Goal: Transaction & Acquisition: Purchase product/service

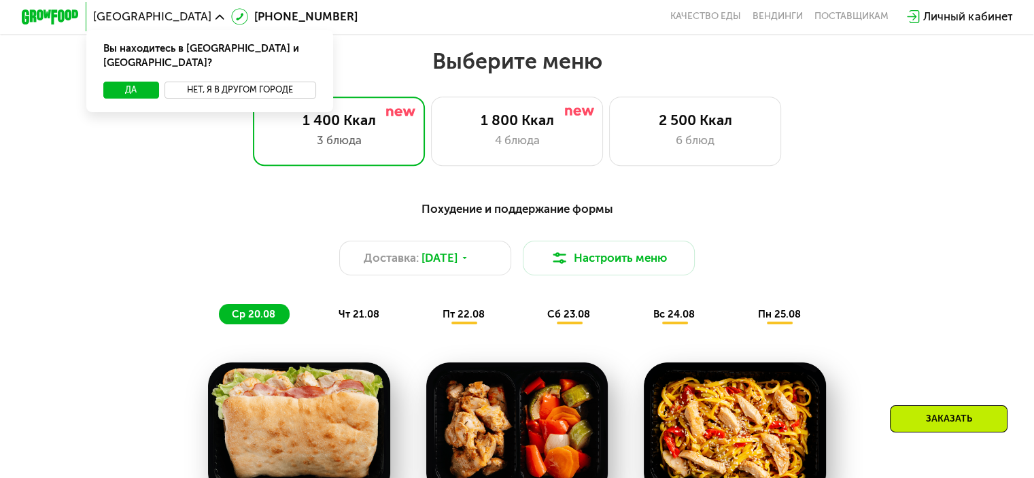
scroll to position [544, 0]
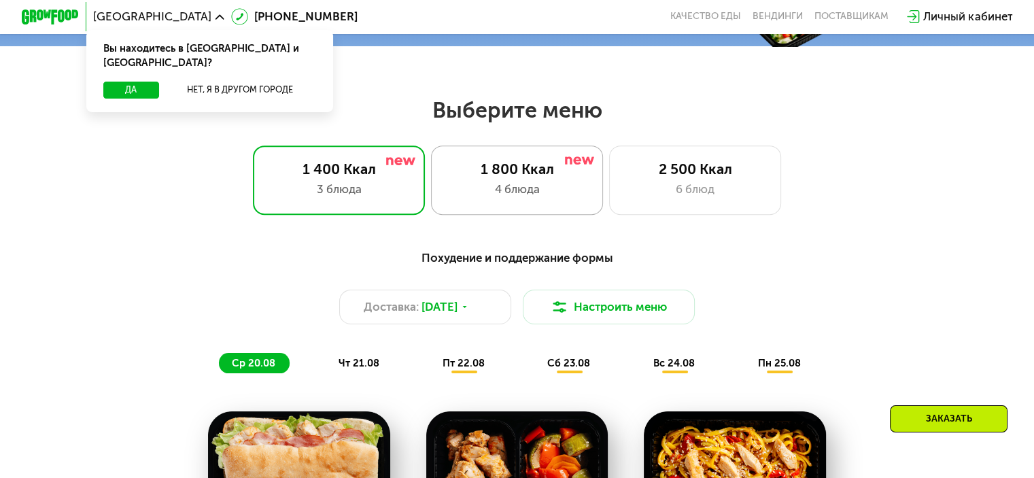
click at [609, 208] on div "1 800 Ккал 4 блюда" at bounding box center [695, 179] width 173 height 69
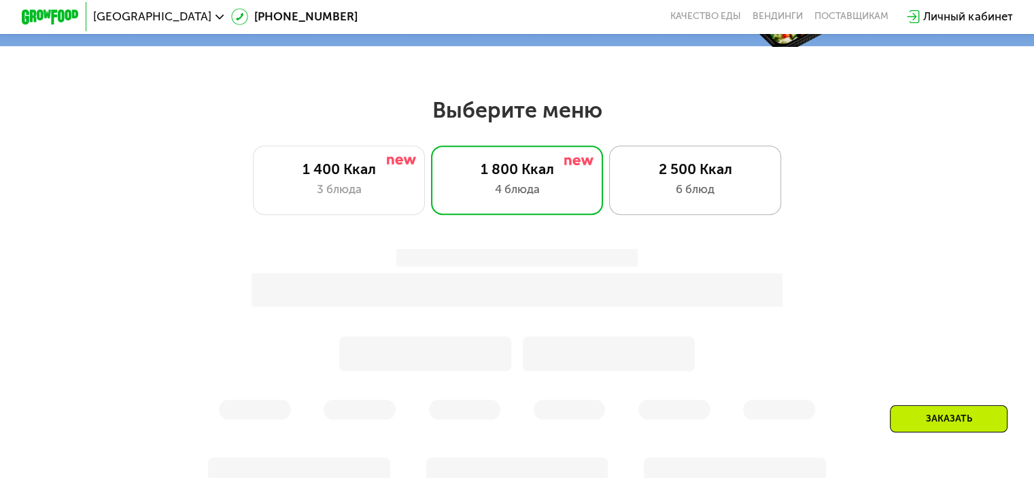
click at [647, 196] on div "6 блюд" at bounding box center [695, 189] width 142 height 17
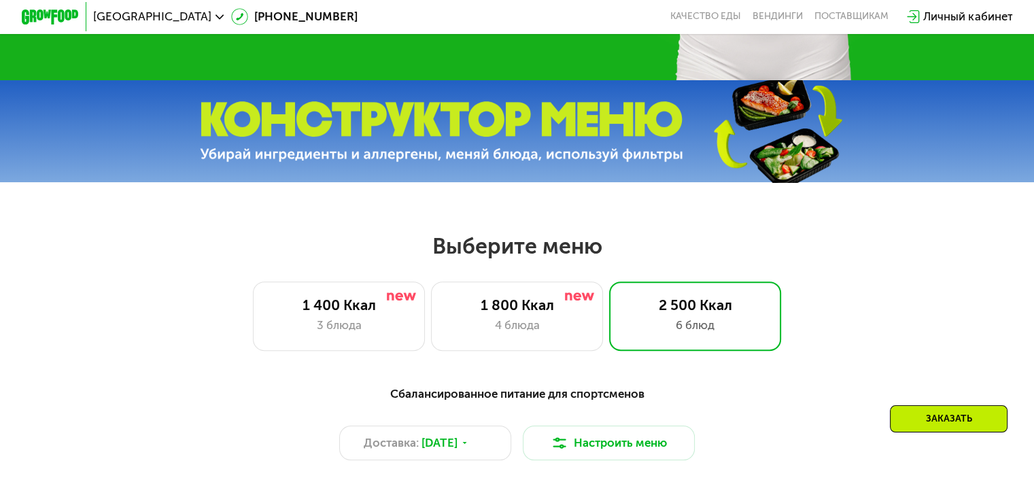
scroll to position [408, 0]
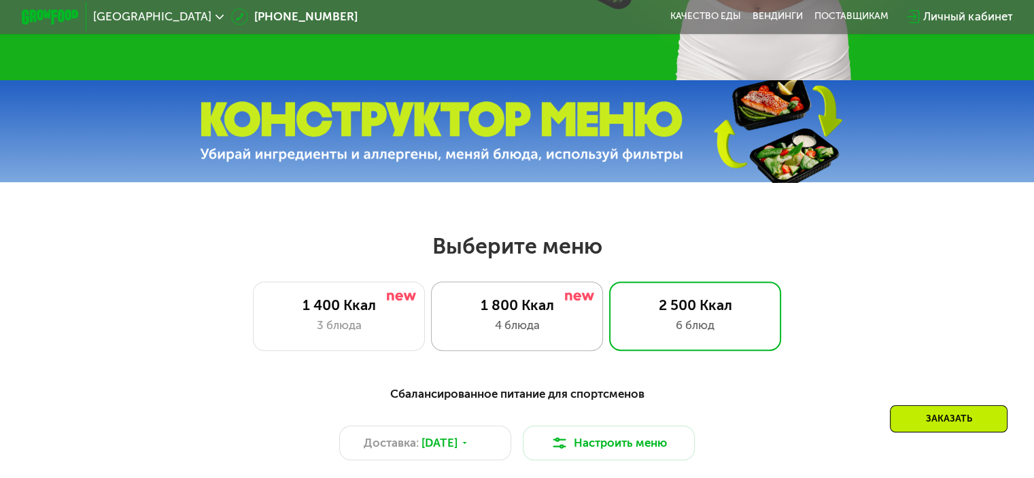
click at [609, 340] on div "1 800 Ккал 4 блюда" at bounding box center [695, 315] width 173 height 69
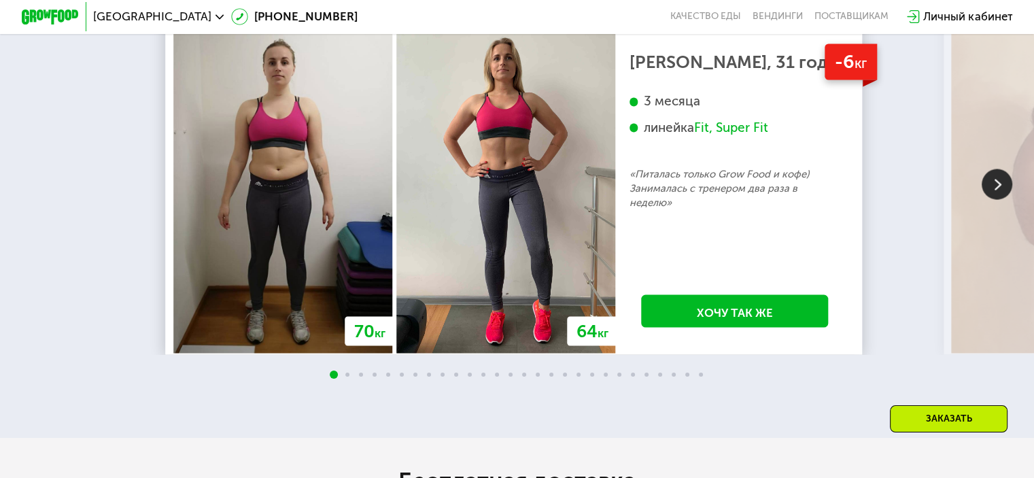
scroll to position [2582, 0]
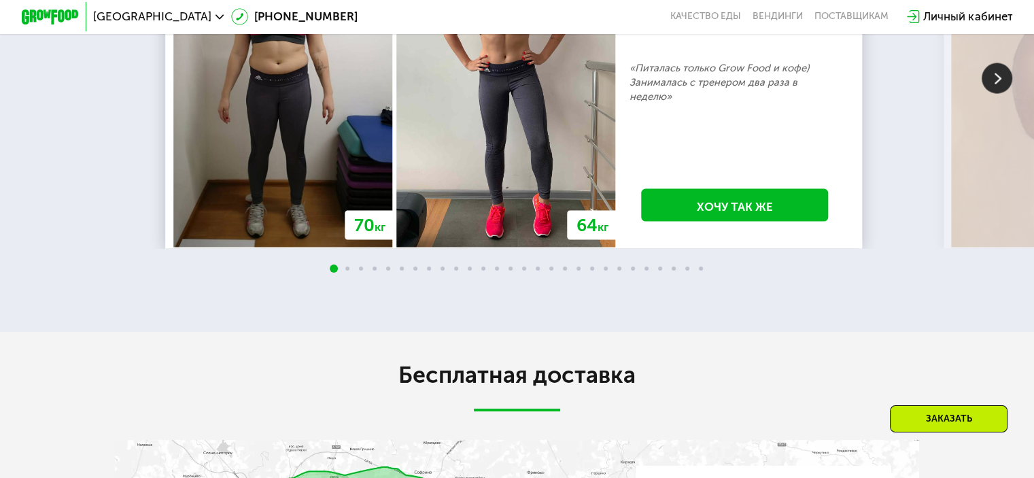
click at [1003, 93] on img at bounding box center [996, 78] width 31 height 31
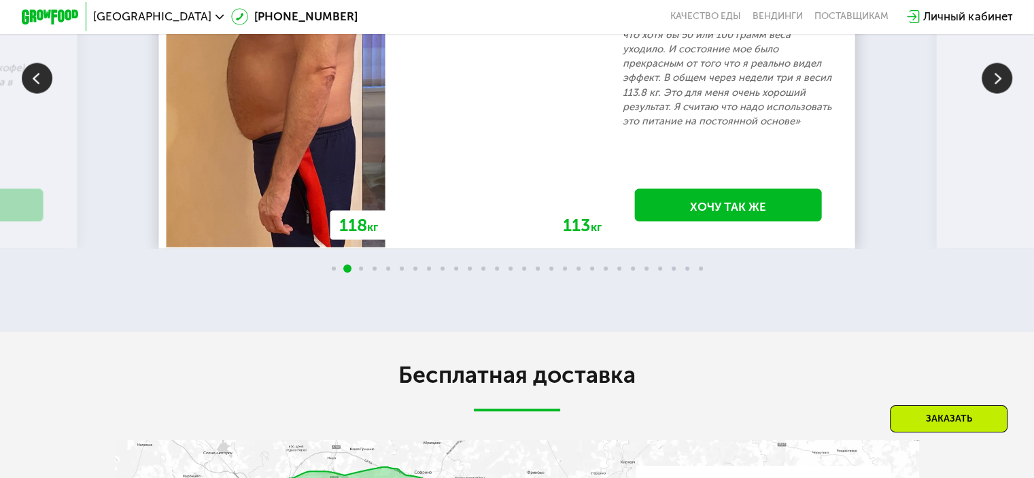
click at [1003, 93] on img at bounding box center [996, 78] width 31 height 31
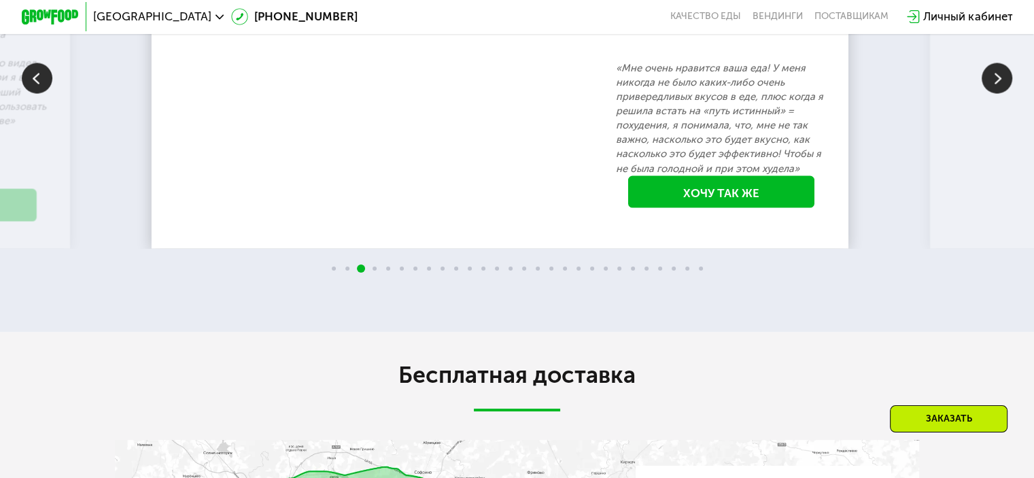
click at [46, 93] on img at bounding box center [37, 78] width 31 height 31
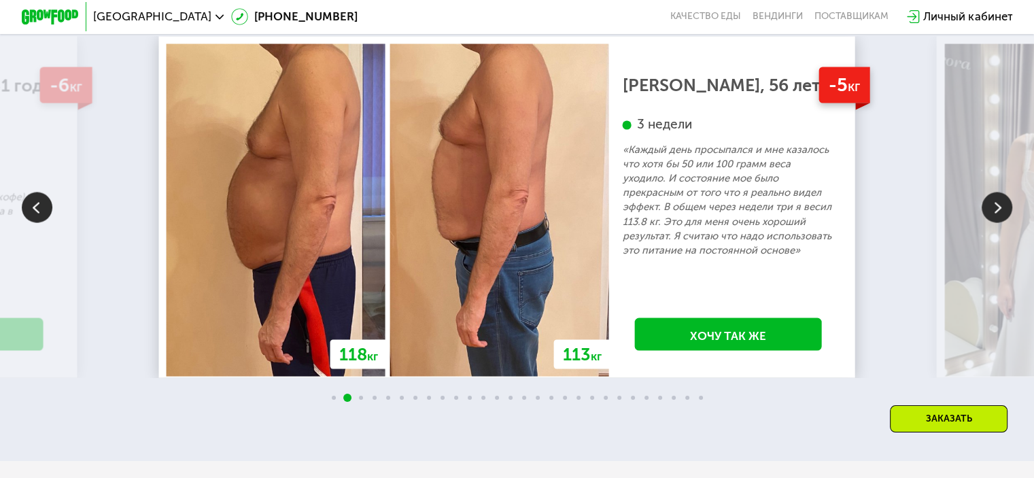
scroll to position [2447, 0]
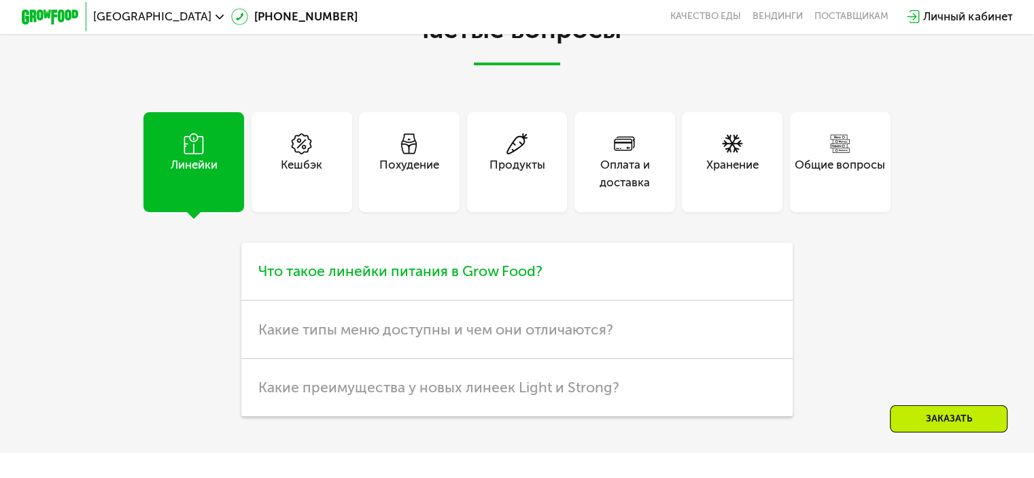
scroll to position [3437, 0]
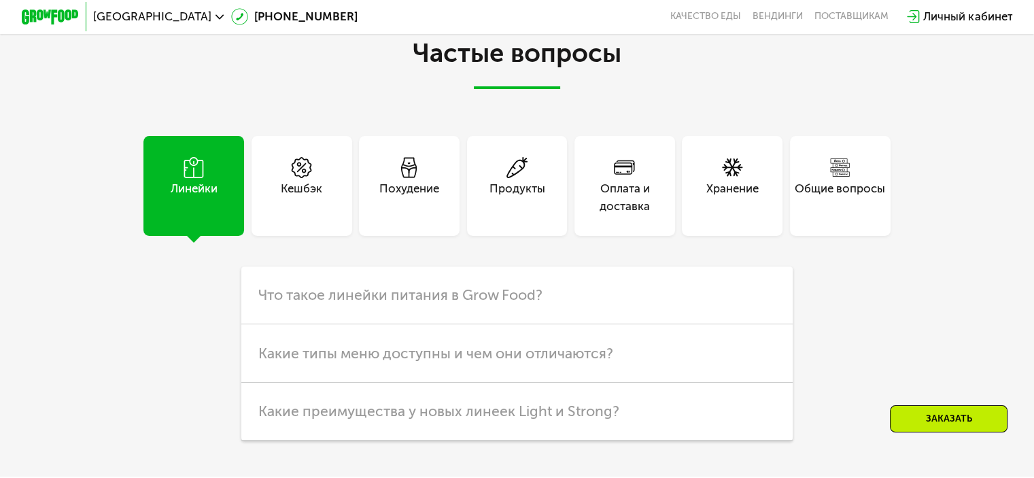
click at [309, 215] on div "Кешбэк" at bounding box center [301, 197] width 41 height 35
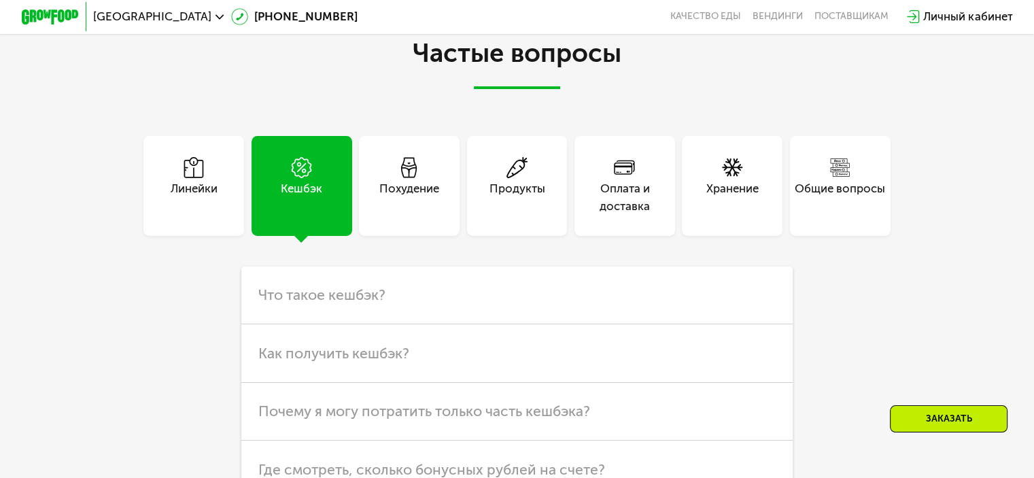
click at [441, 237] on div "Похудение" at bounding box center [409, 186] width 101 height 101
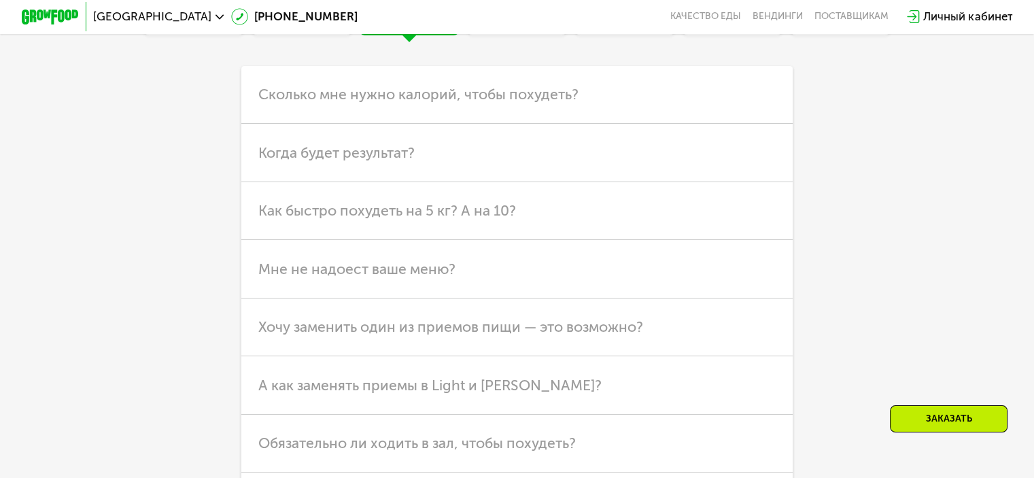
scroll to position [3641, 0]
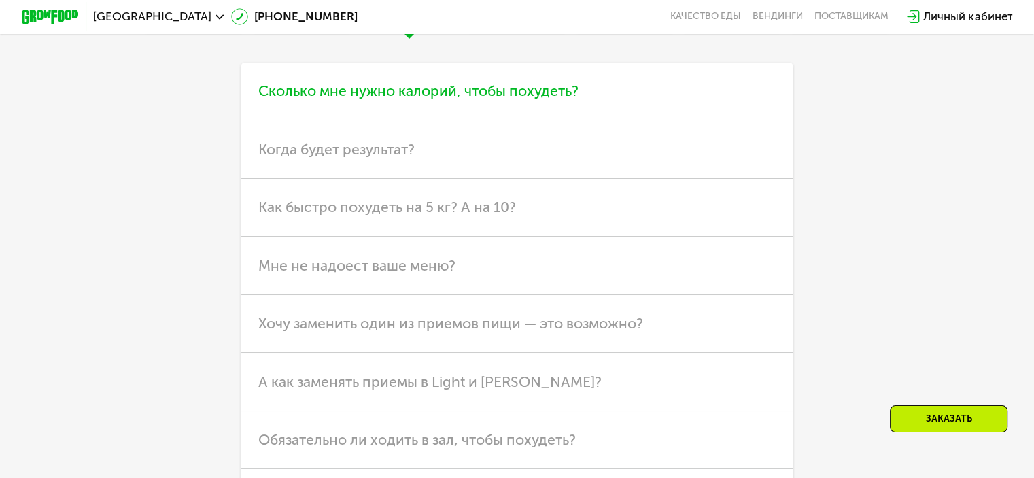
click at [473, 99] on span "Сколько мне нужно калорий, чтобы похудеть?" at bounding box center [418, 90] width 320 height 17
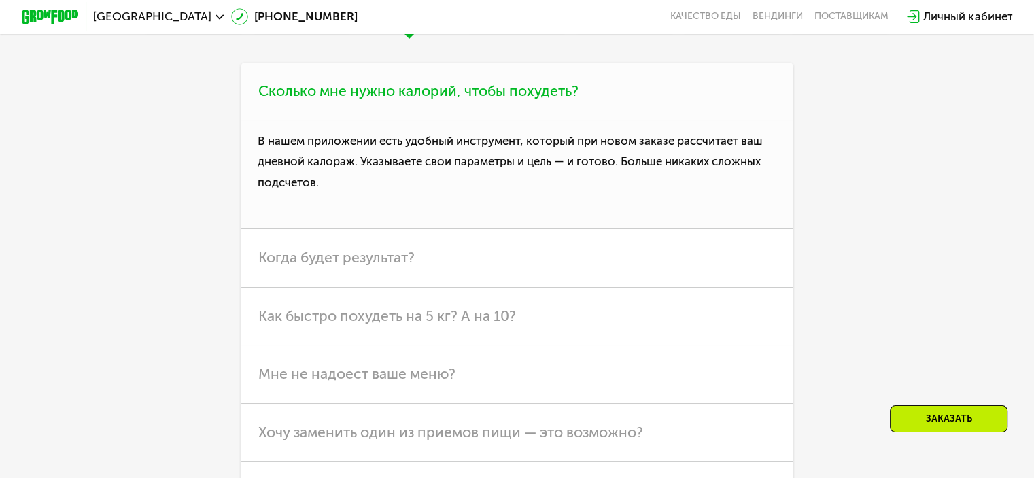
click at [473, 99] on span "Сколько мне нужно калорий, чтобы похудеть?" at bounding box center [418, 90] width 320 height 17
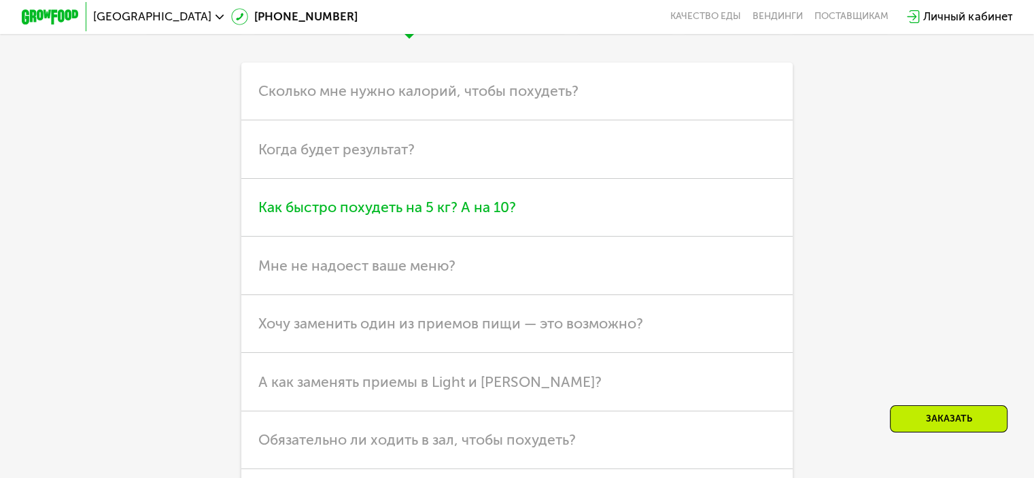
click at [448, 215] on span "Как быстро похудеть на 5 кг? А на 10?" at bounding box center [387, 206] width 258 height 17
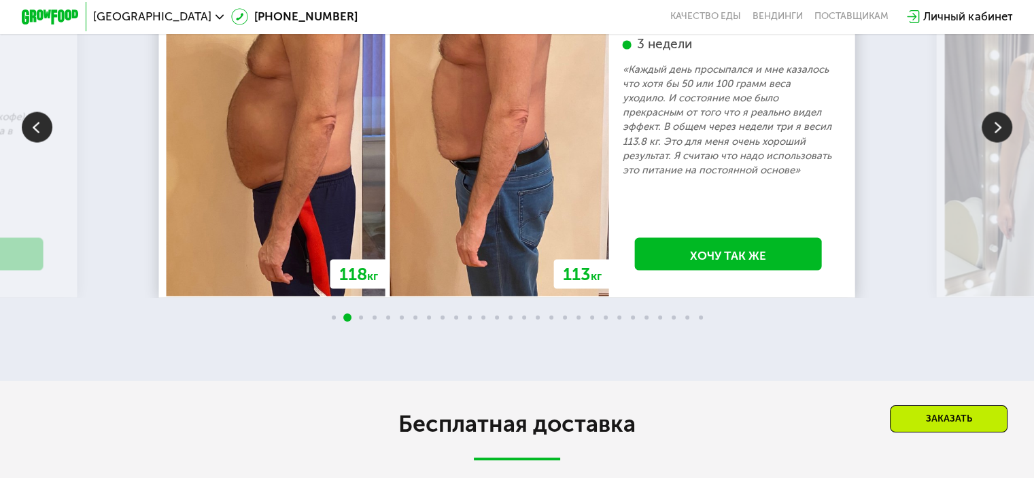
scroll to position [2553, 0]
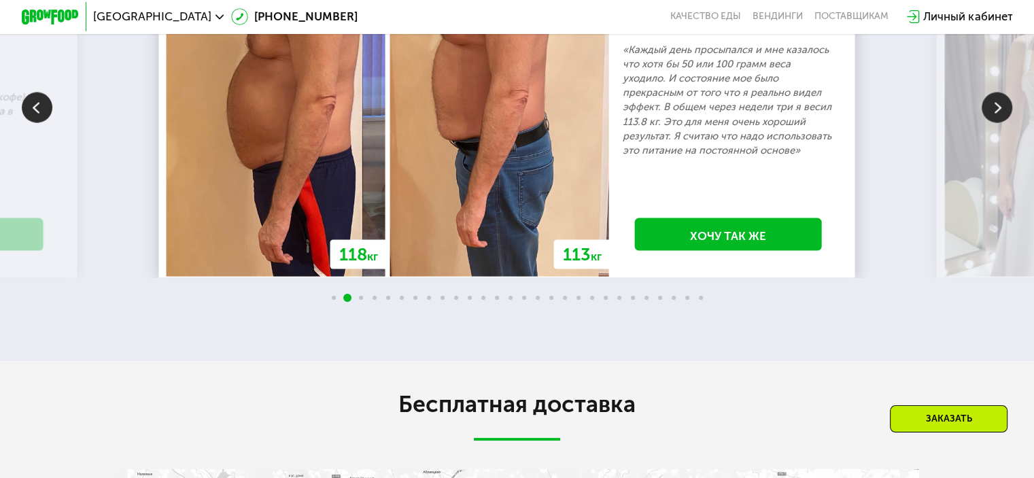
click at [994, 122] on img at bounding box center [996, 107] width 31 height 31
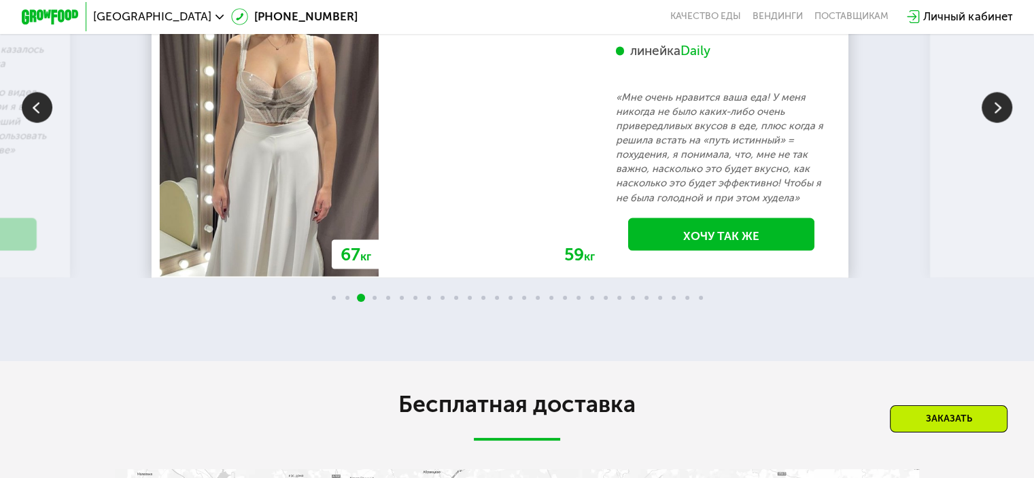
click at [1009, 122] on img at bounding box center [996, 107] width 31 height 31
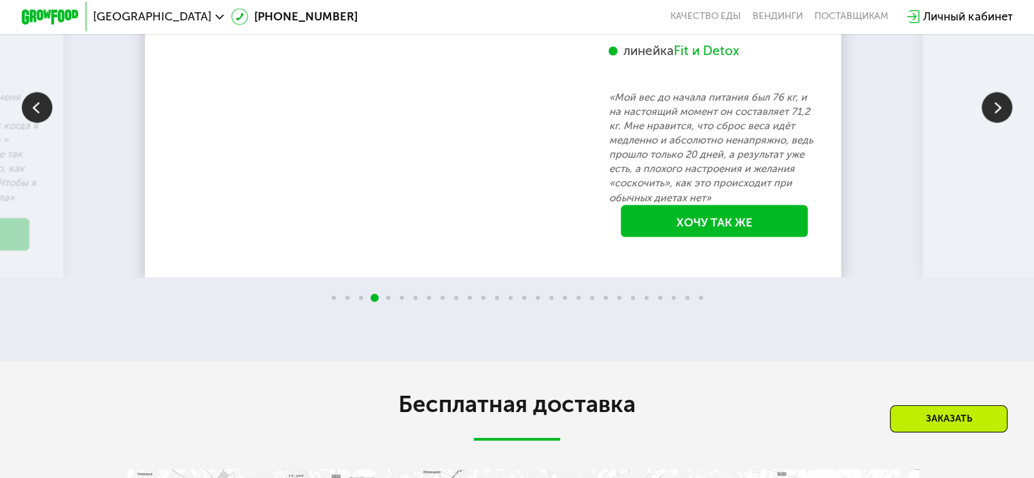
click at [710, 58] on div "Fit и Detox" at bounding box center [705, 50] width 65 height 16
click at [712, 58] on div "Fit и Detox" at bounding box center [705, 50] width 65 height 16
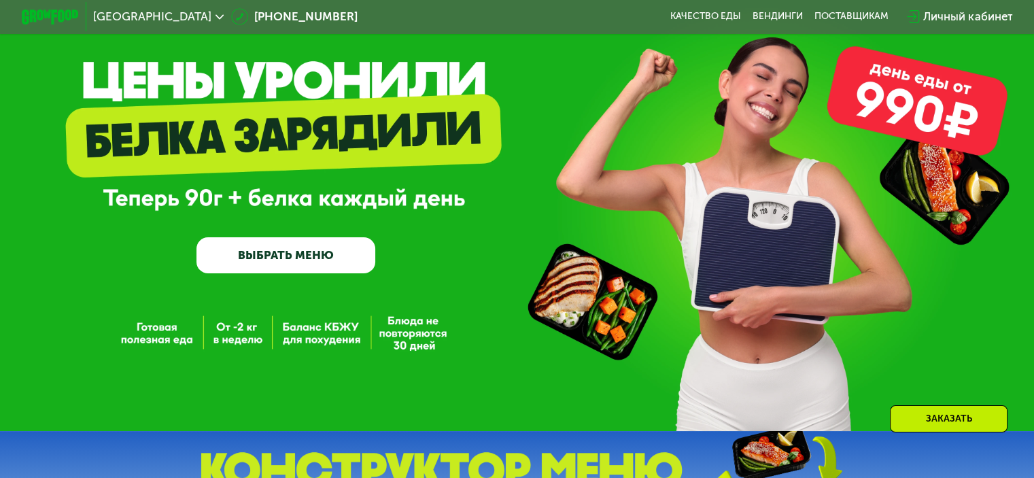
scroll to position [39, 0]
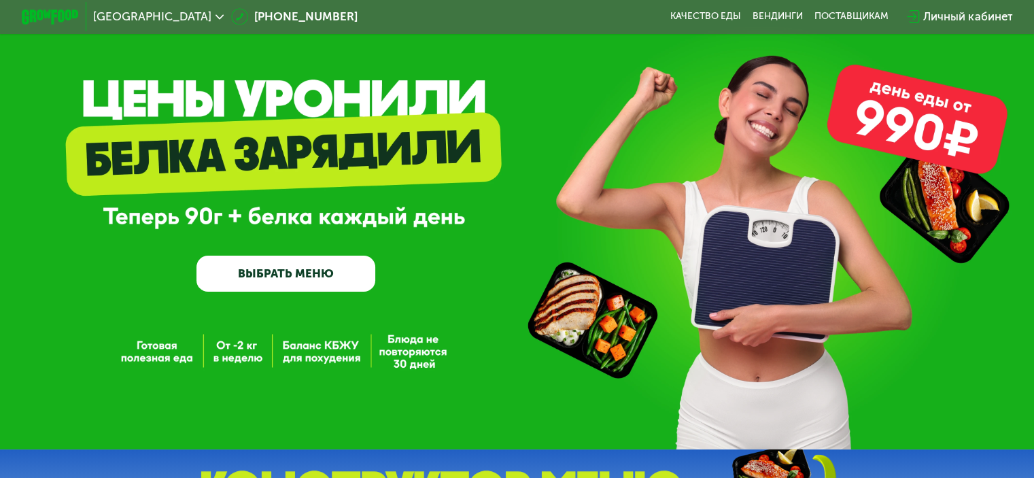
click at [306, 282] on link "ВЫБРАТЬ МЕНЮ" at bounding box center [285, 274] width 179 height 36
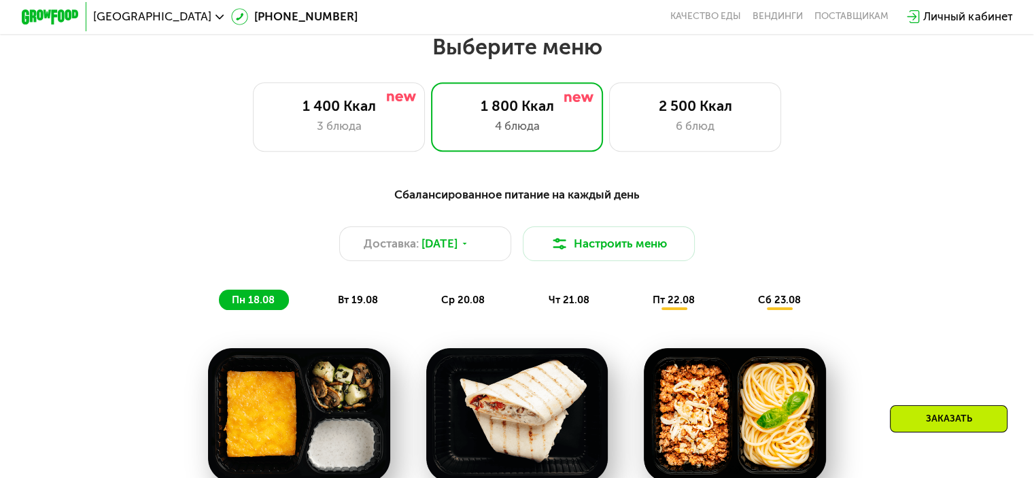
scroll to position [612, 0]
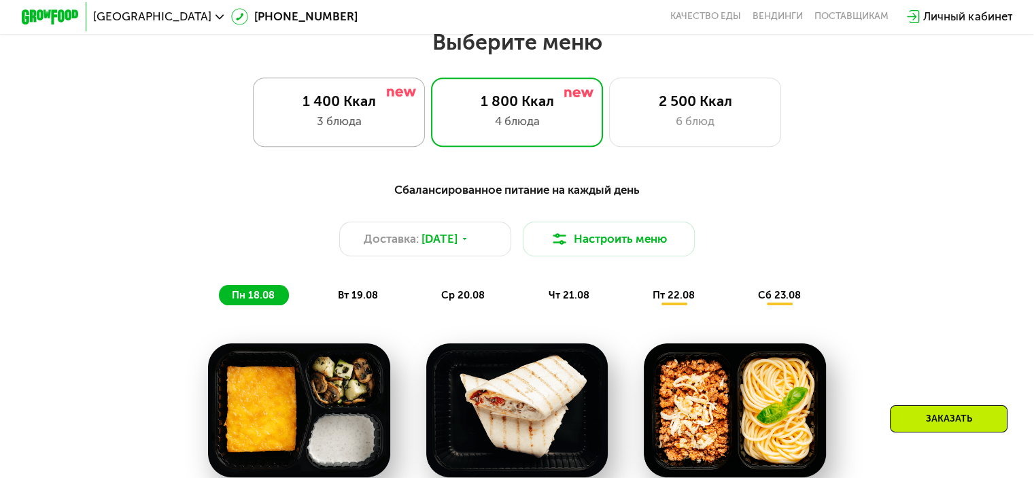
click at [431, 142] on div "1 400 Ккал 3 блюда" at bounding box center [517, 111] width 173 height 69
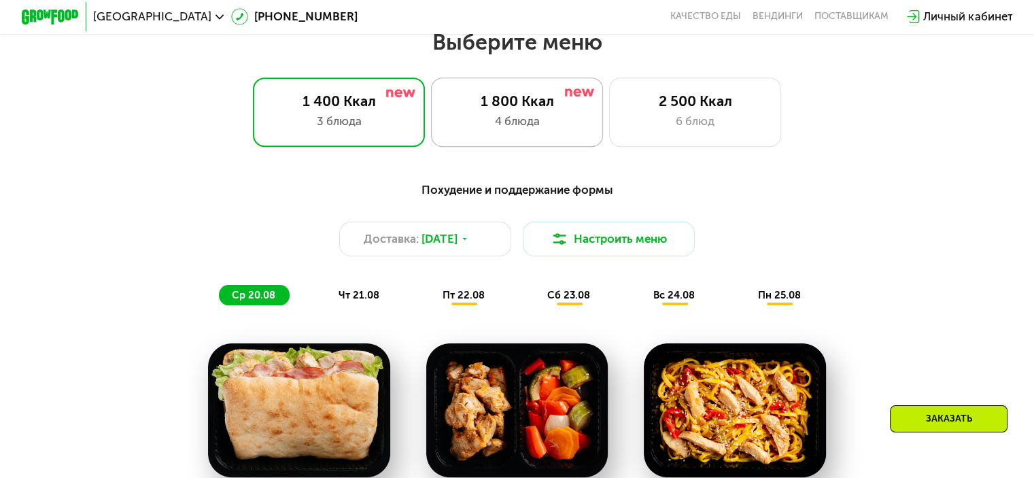
click at [519, 130] on div "4 блюда" at bounding box center [517, 121] width 142 height 17
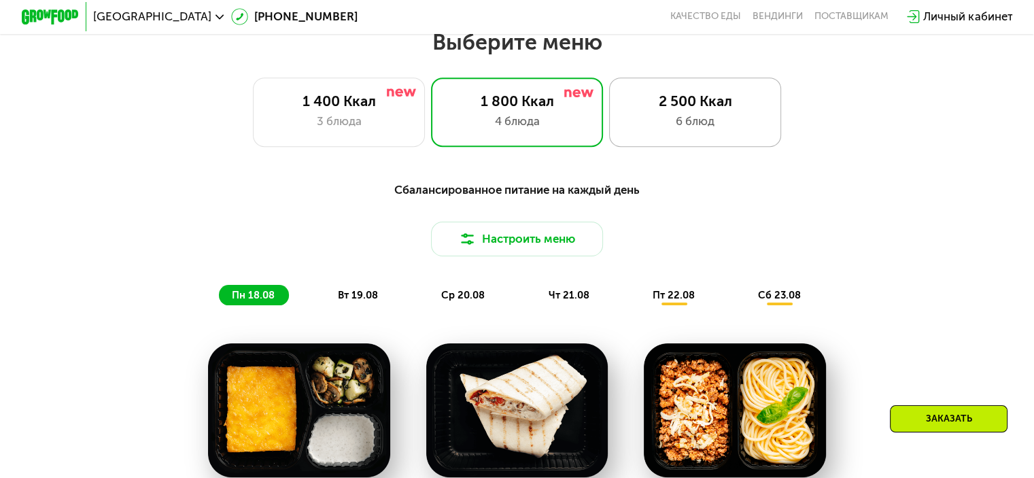
click at [690, 116] on div "2 500 Ккал 6 блюд" at bounding box center [695, 111] width 173 height 69
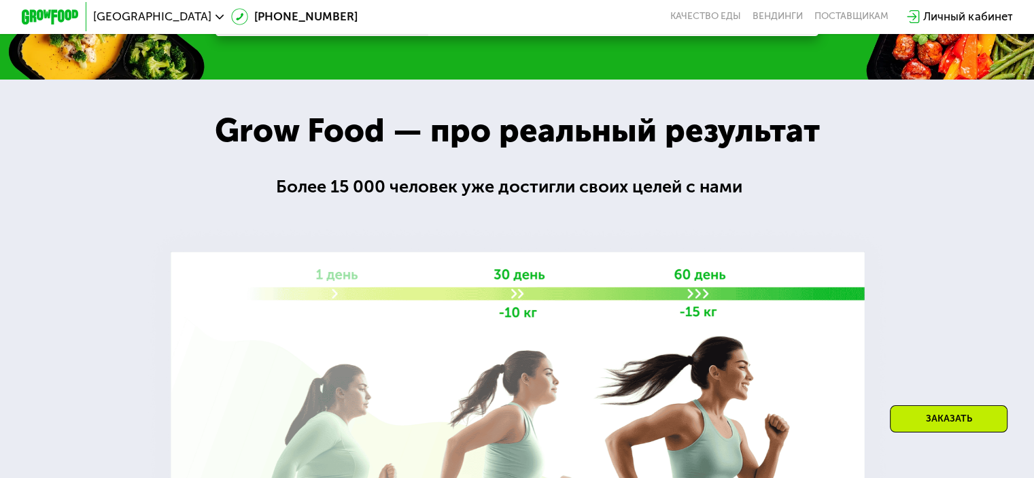
scroll to position [2039, 0]
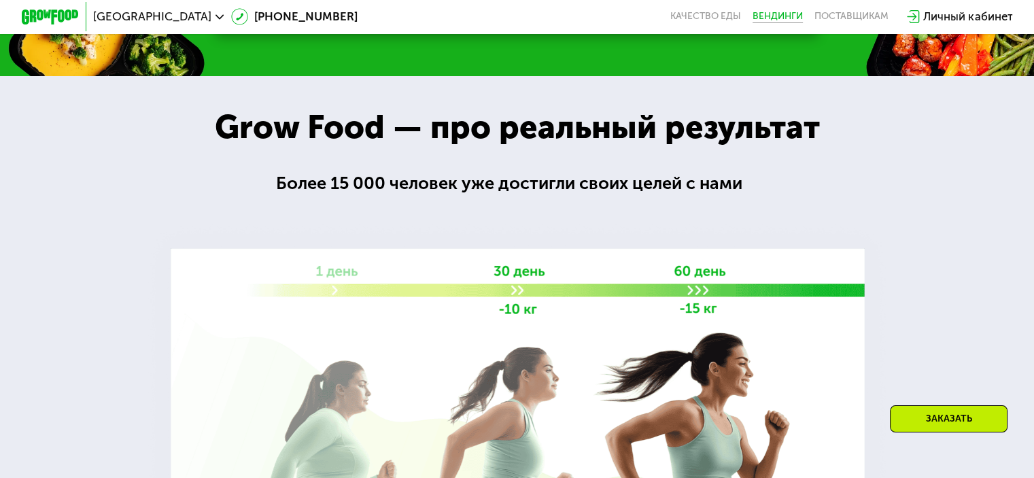
click at [793, 14] on link "Вендинги" at bounding box center [777, 17] width 50 height 12
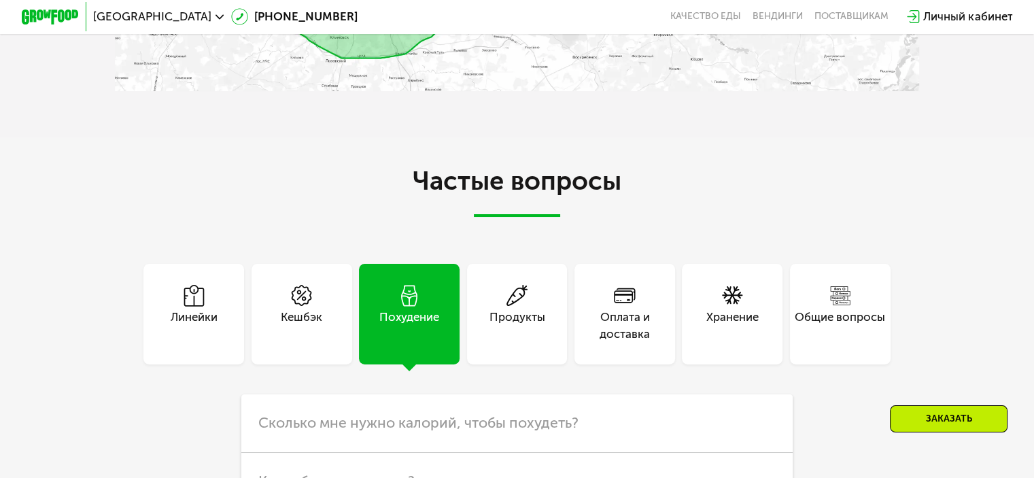
scroll to position [3670, 0]
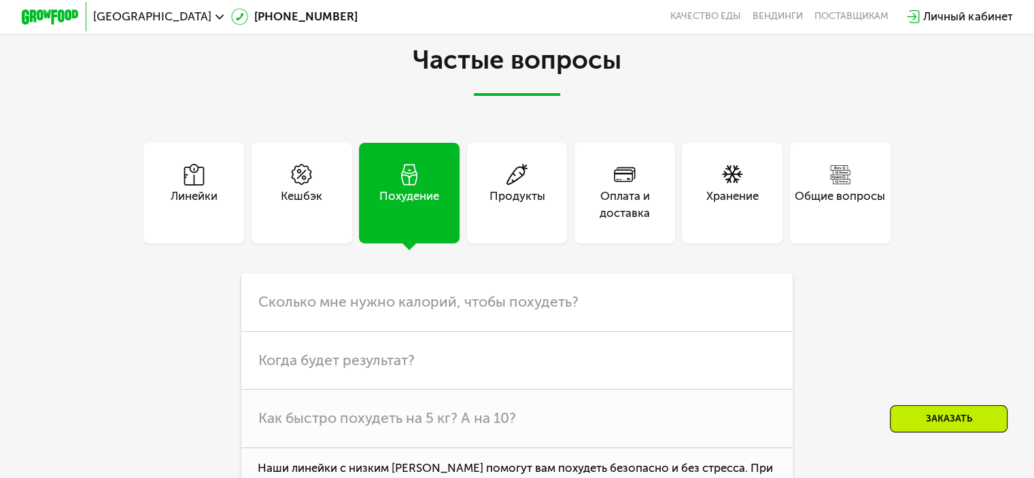
click at [200, 222] on div "Линейки" at bounding box center [194, 205] width 47 height 35
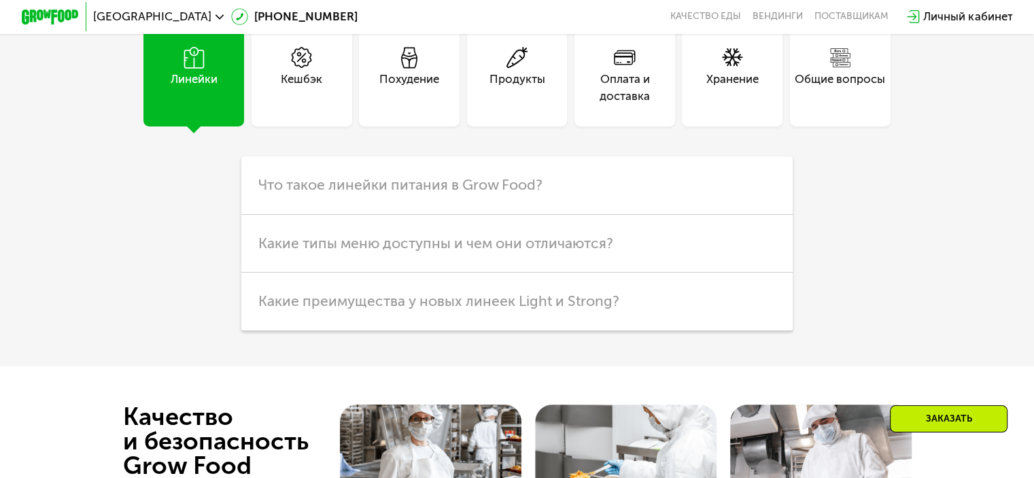
scroll to position [3806, 0]
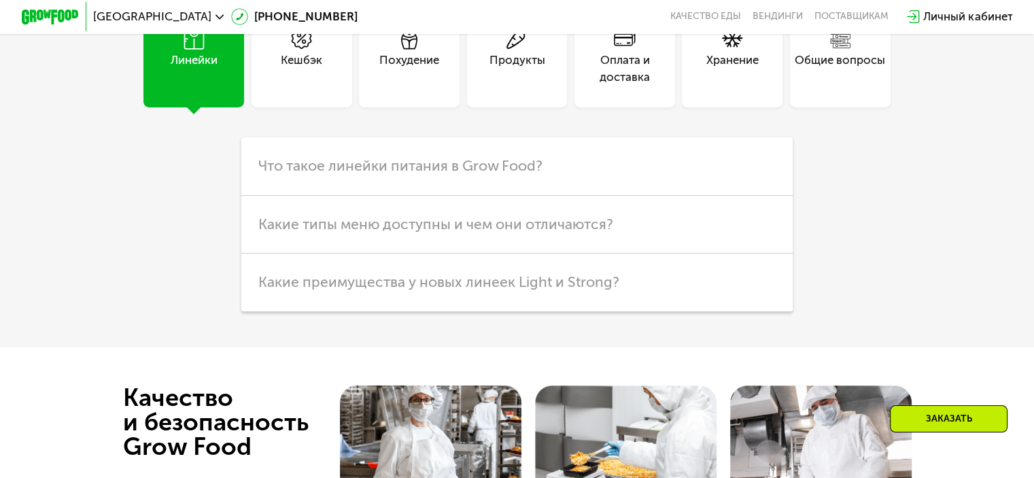
click at [438, 86] on div "Похудение" at bounding box center [409, 69] width 60 height 35
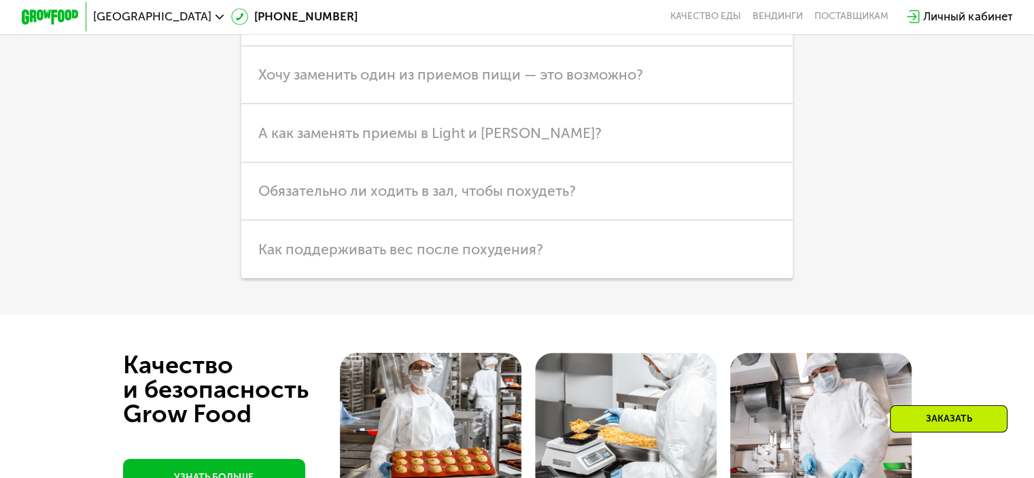
scroll to position [4282, 0]
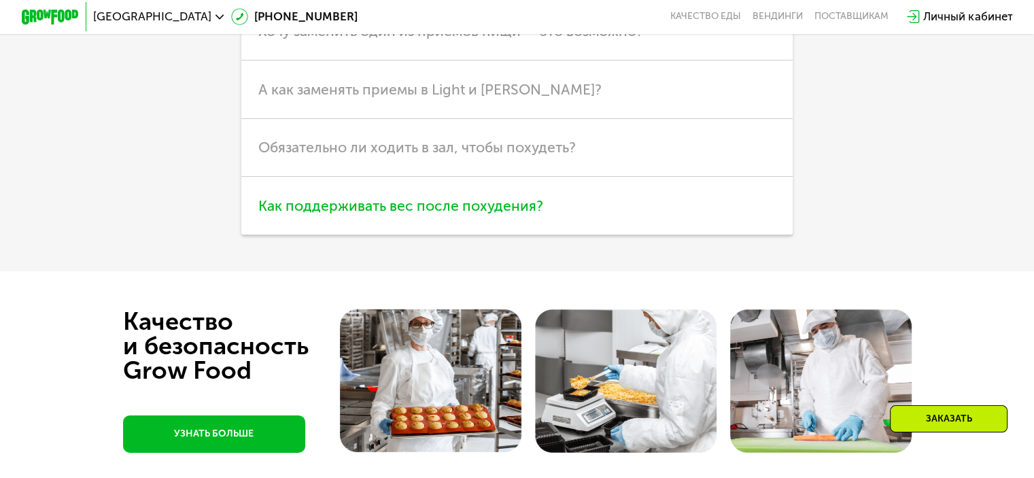
click at [402, 234] on h3 "Как поддерживать вес после похудения?" at bounding box center [516, 206] width 551 height 58
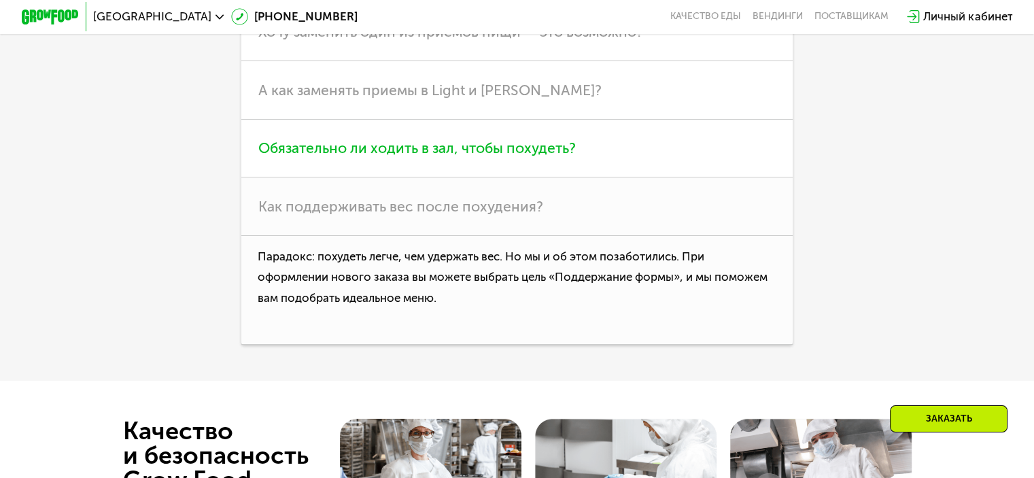
click at [379, 177] on h3 "Обязательно ли ходить в зал, чтобы похудеть?" at bounding box center [516, 149] width 551 height 58
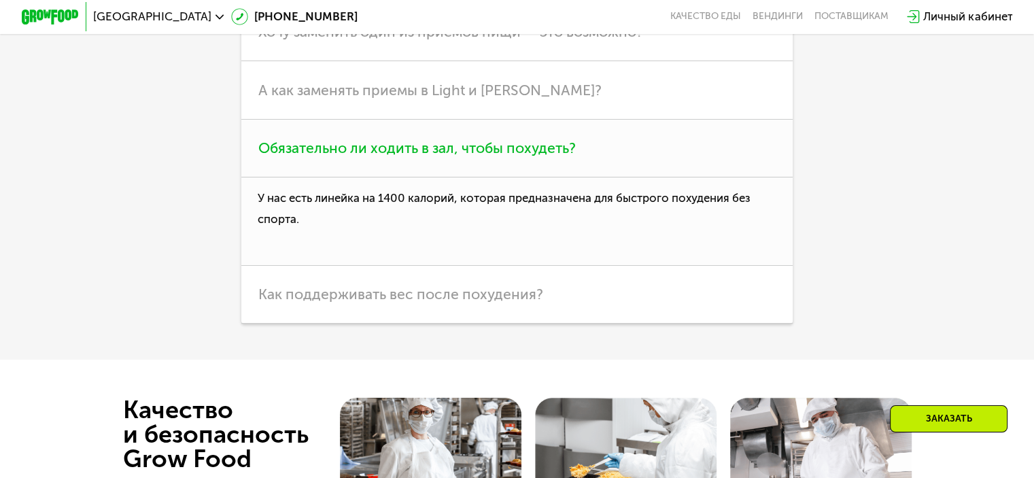
click at [379, 177] on h3 "Обязательно ли ходить в зал, чтобы похудеть?" at bounding box center [516, 149] width 551 height 58
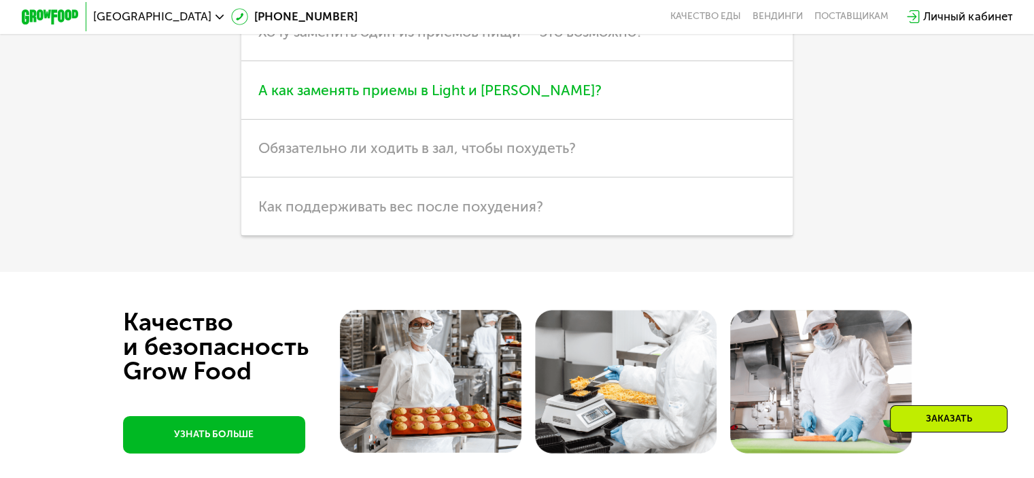
click at [381, 99] on span "А как заменять приемы в Light и [PERSON_NAME]?" at bounding box center [429, 90] width 343 height 17
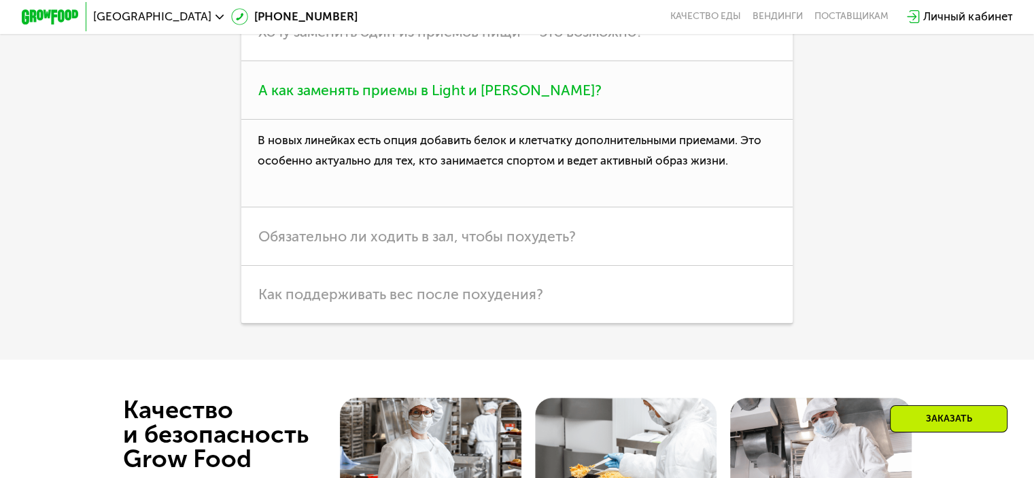
click at [381, 99] on span "А как заменять приемы в Light и [PERSON_NAME]?" at bounding box center [429, 90] width 343 height 17
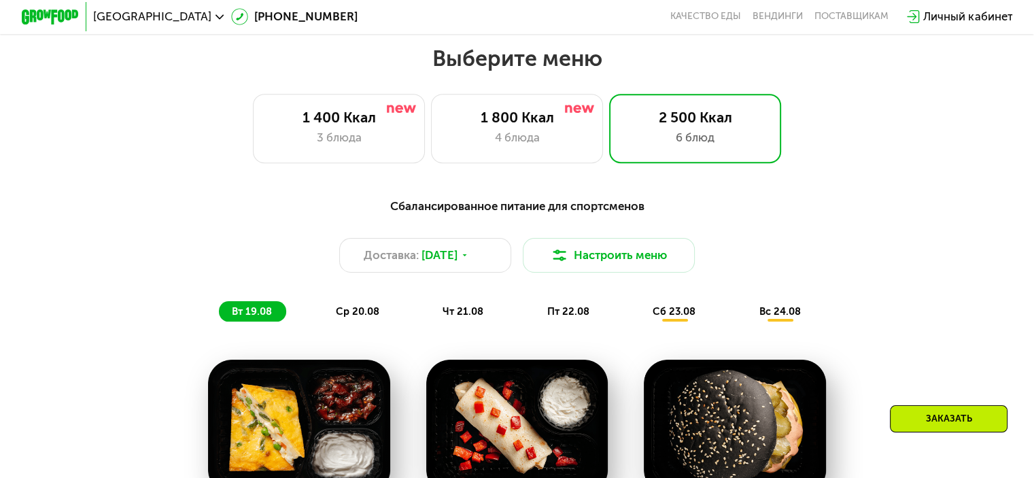
scroll to position [570, 0]
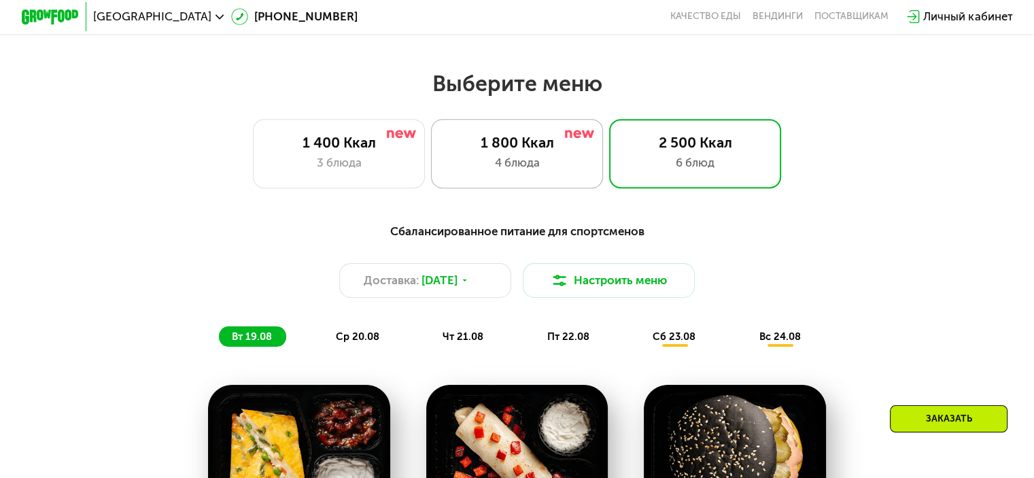
click at [546, 159] on div "4 блюда" at bounding box center [517, 162] width 142 height 17
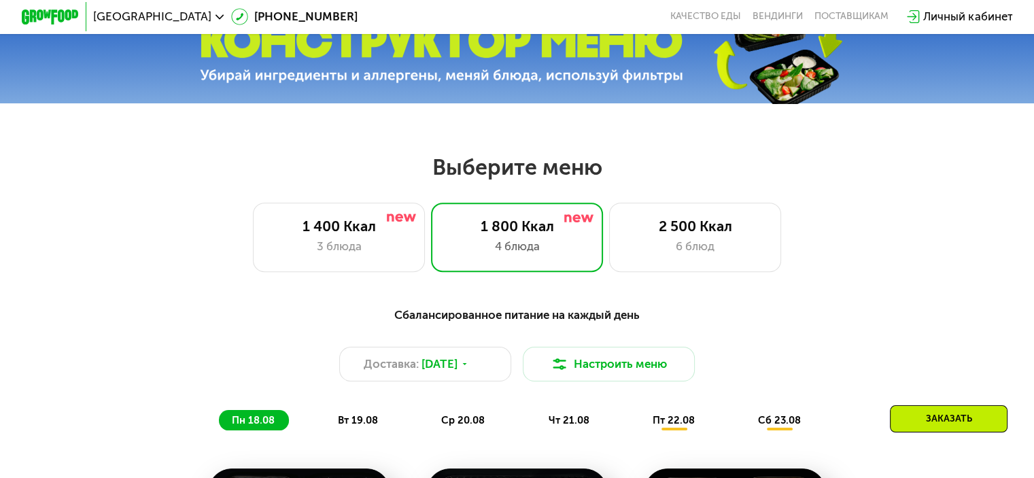
scroll to position [434, 0]
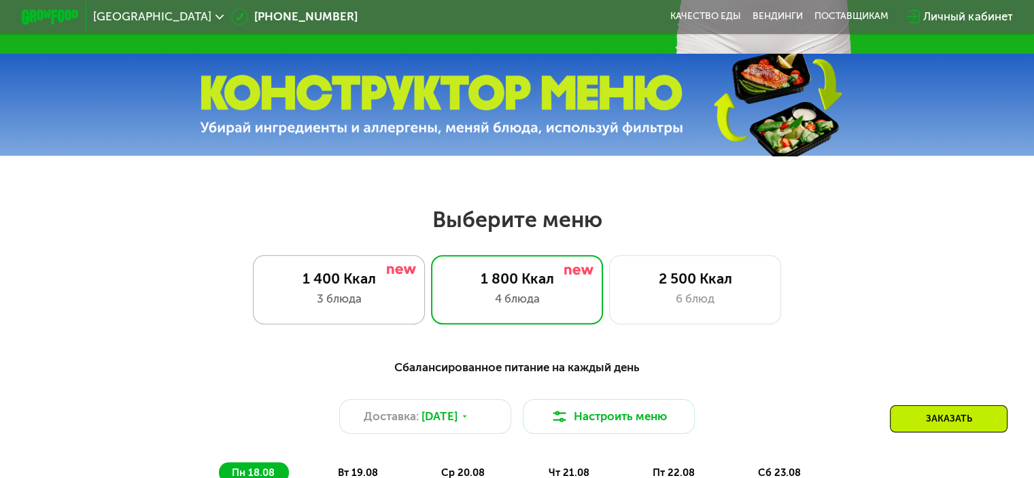
click at [390, 304] on div "3 блюда" at bounding box center [339, 298] width 142 height 17
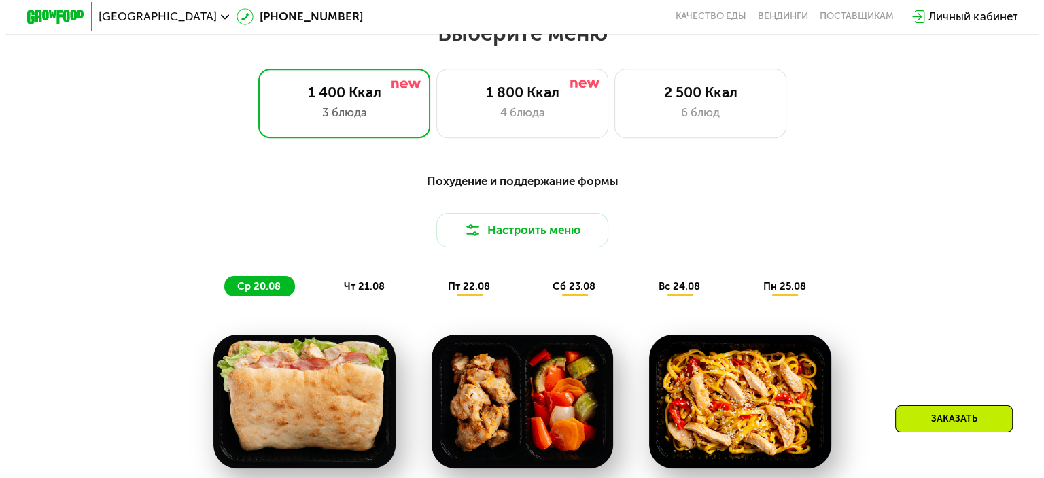
scroll to position [638, 0]
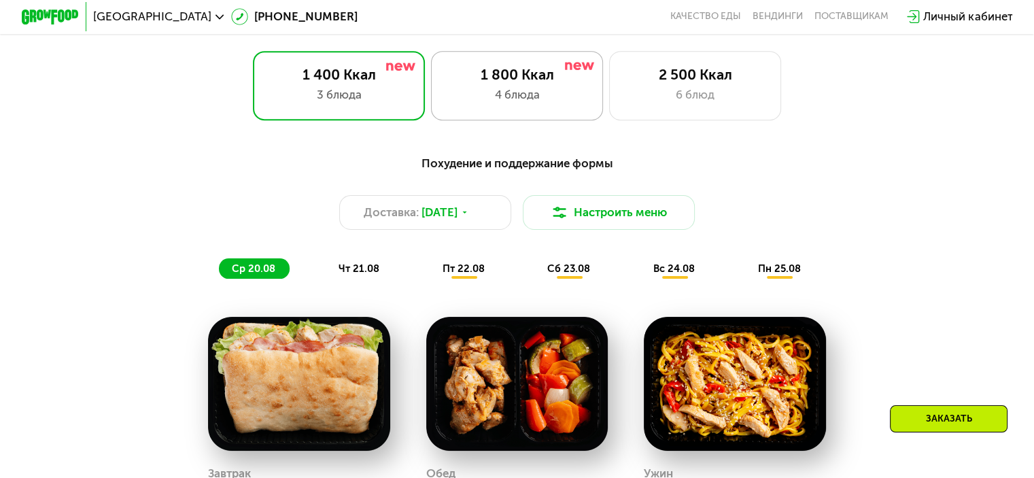
drag, startPoint x: 586, startPoint y: 217, endPoint x: 555, endPoint y: 105, distance: 115.6
click at [555, 105] on div "Выберите меню 1 400 Ккал 3 блюда 1 800 Ккал 4 блюда 2 500 Ккал 6 блюд Похудение…" at bounding box center [517, 389] width 1034 height 775
click at [554, 92] on div "4 блюда" at bounding box center [517, 94] width 142 height 17
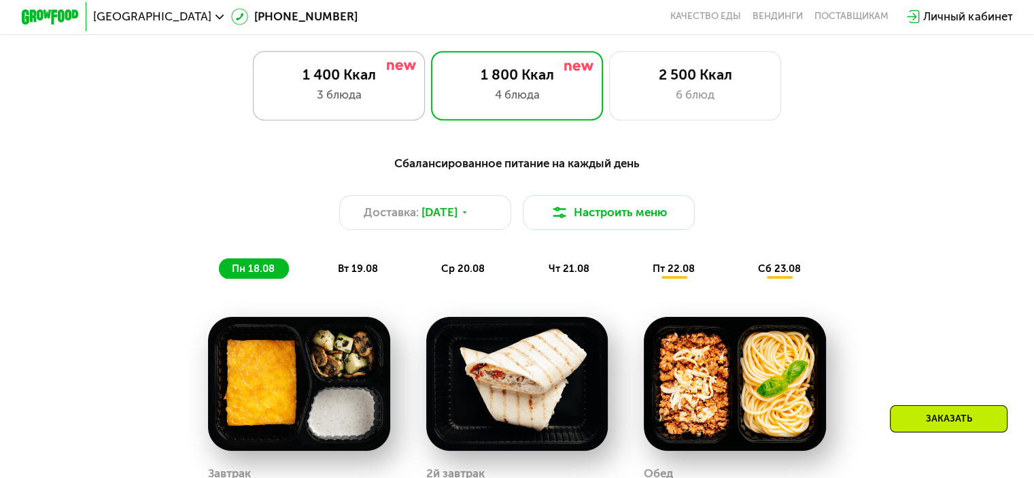
click at [370, 93] on div "3 блюда" at bounding box center [339, 94] width 142 height 17
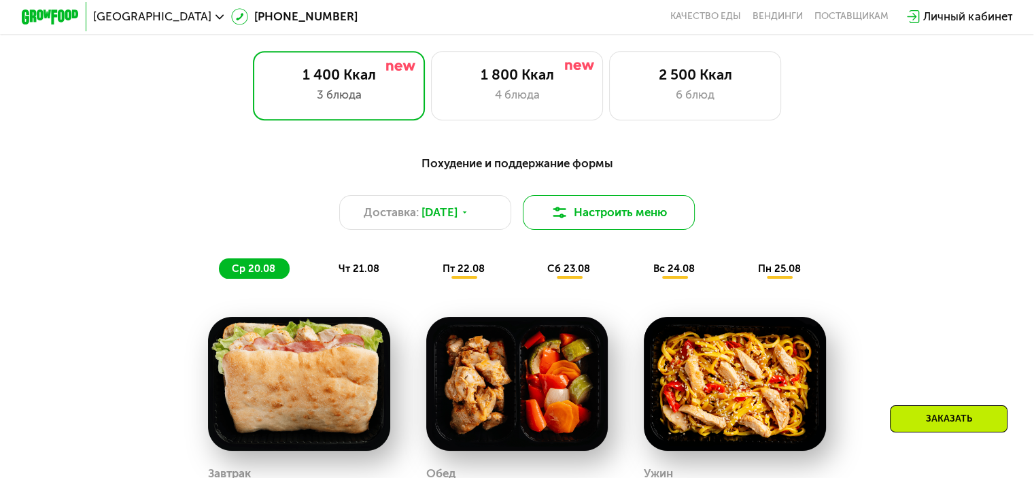
click at [586, 223] on button "Настроить меню" at bounding box center [609, 212] width 173 height 35
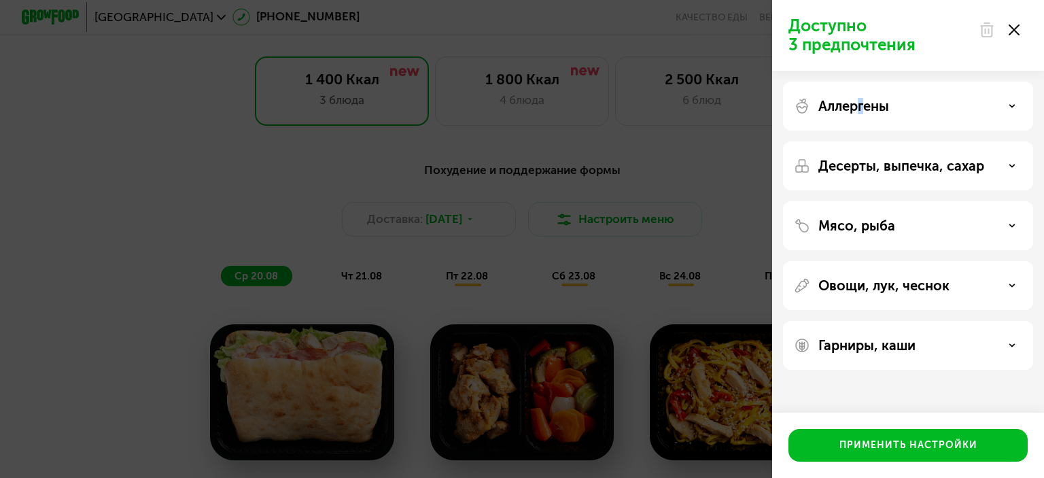
click at [862, 141] on div "Аллергены" at bounding box center [908, 165] width 250 height 49
click at [864, 141] on div "Аллергены" at bounding box center [908, 165] width 250 height 49
click at [940, 141] on div "Аллергены" at bounding box center [908, 165] width 250 height 49
click at [1008, 108] on div "Аллергены" at bounding box center [908, 106] width 228 height 16
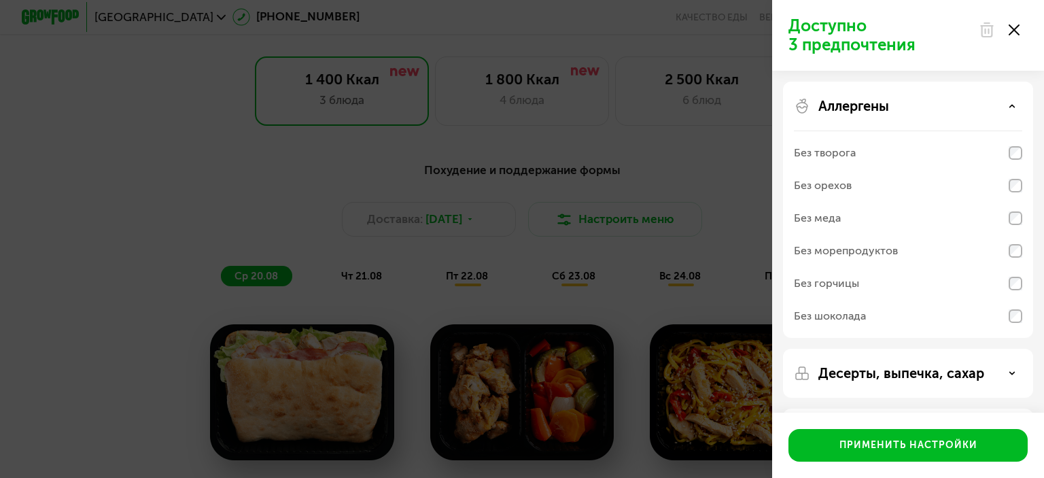
click at [1008, 108] on div "Аллергены" at bounding box center [908, 106] width 228 height 16
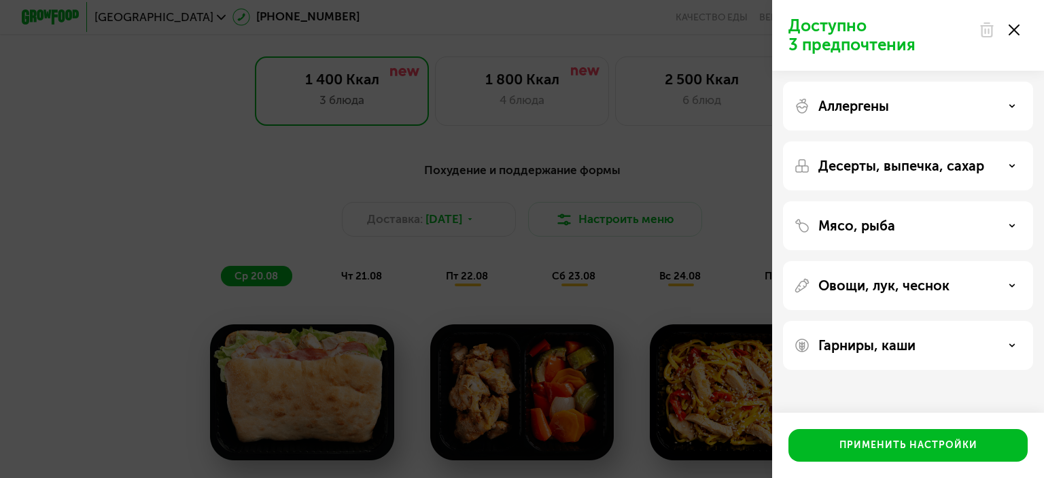
click at [1018, 162] on div "Десерты, выпечка, сахар" at bounding box center [908, 166] width 228 height 16
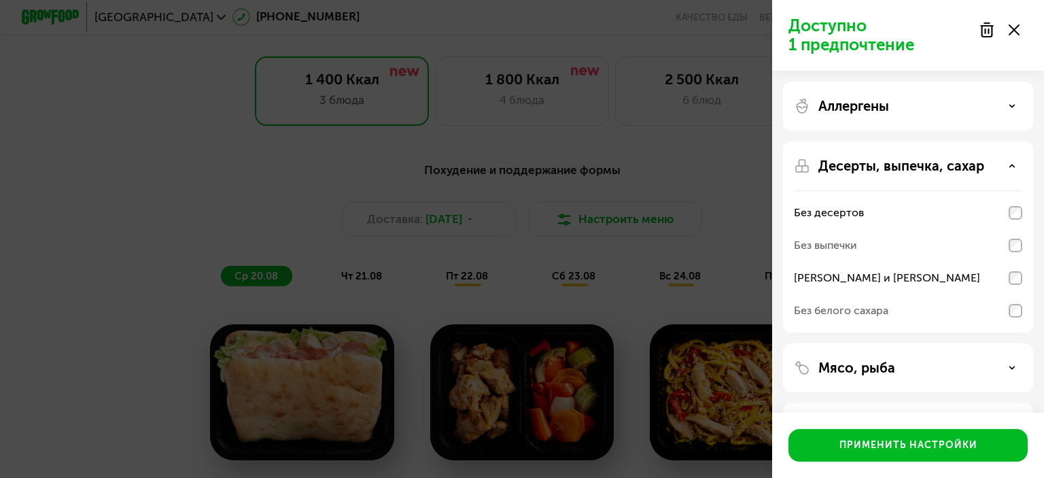
click at [1006, 169] on div "Десерты, выпечка, сахар" at bounding box center [908, 166] width 228 height 16
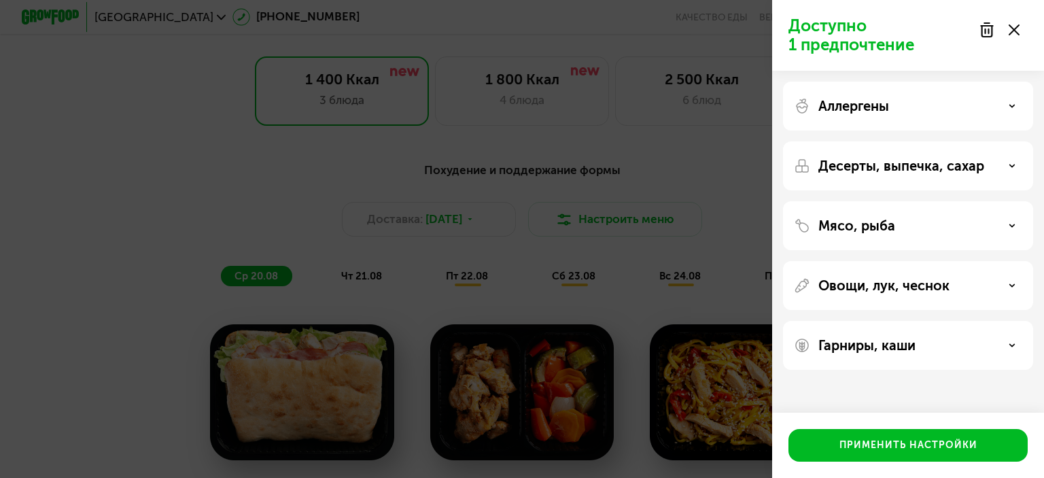
click at [1021, 226] on div "Мясо, рыба" at bounding box center [908, 225] width 228 height 16
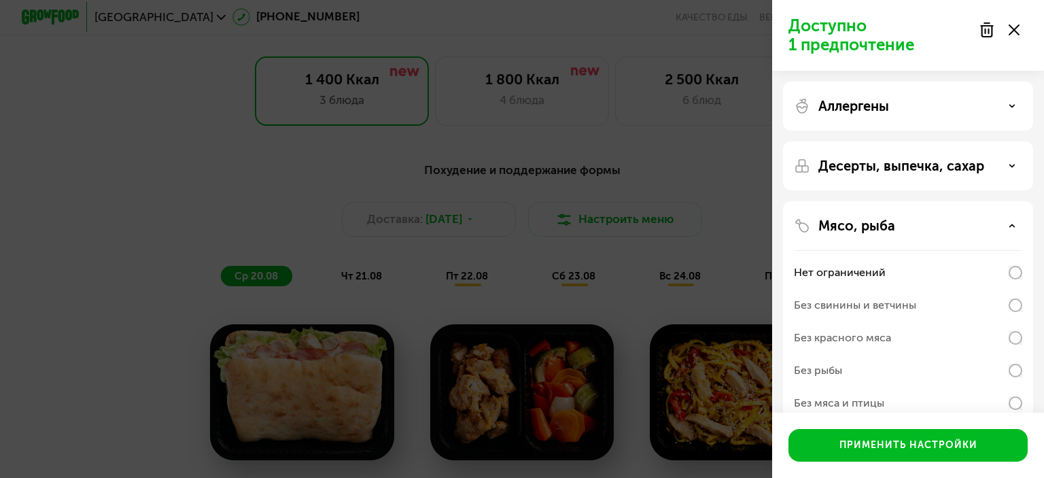
click at [1018, 226] on div "Мясо, рыба" at bounding box center [908, 225] width 228 height 16
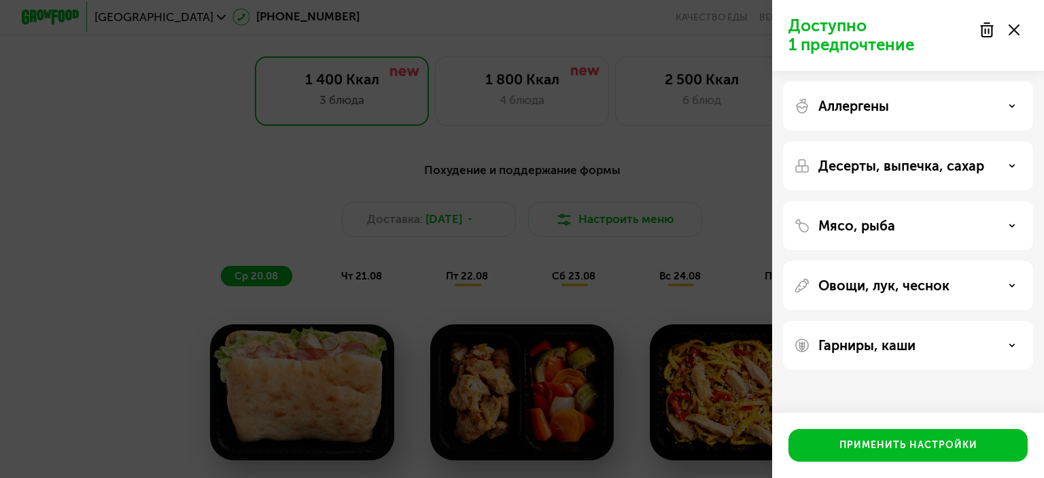
click at [1017, 285] on div "Овощи, лук, чеснок" at bounding box center [908, 285] width 228 height 16
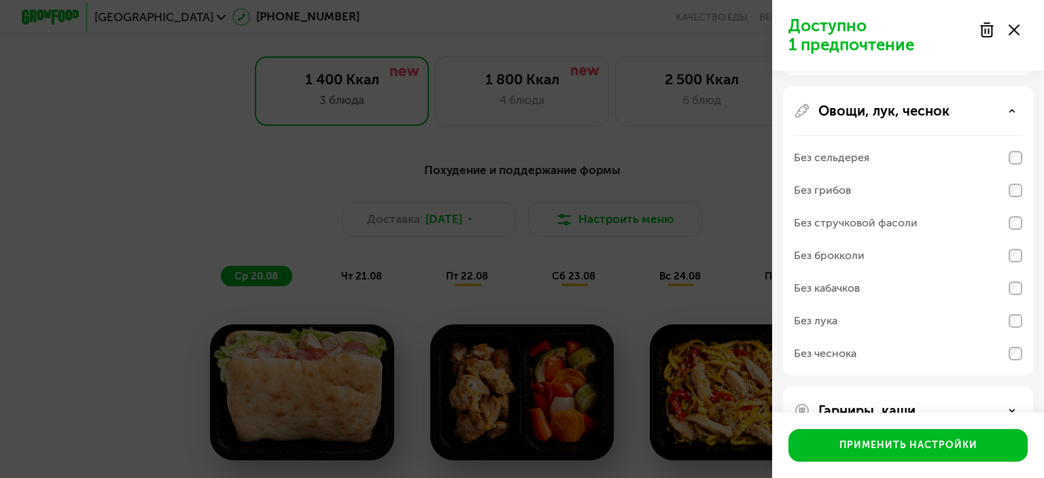
scroll to position [204, 0]
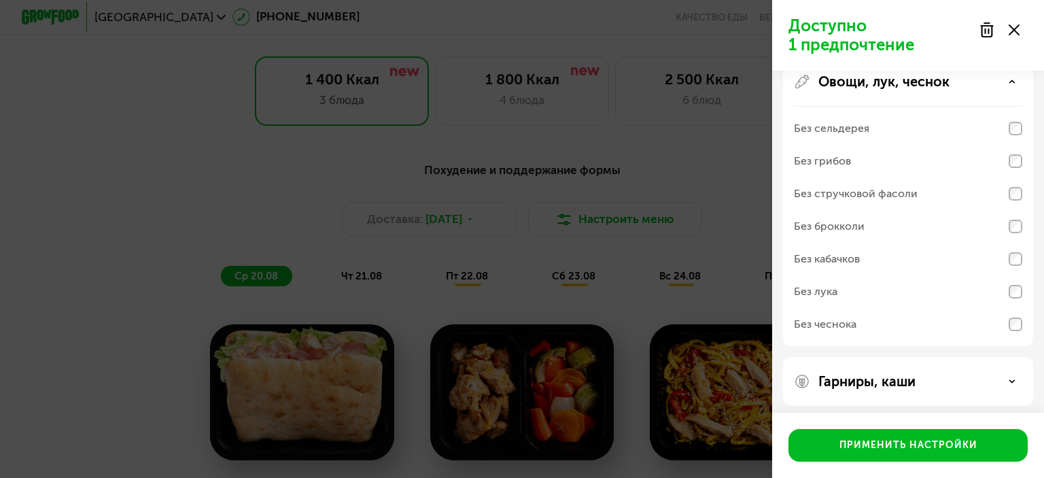
click at [1009, 88] on div "Овощи, лук, чеснок" at bounding box center [908, 81] width 228 height 16
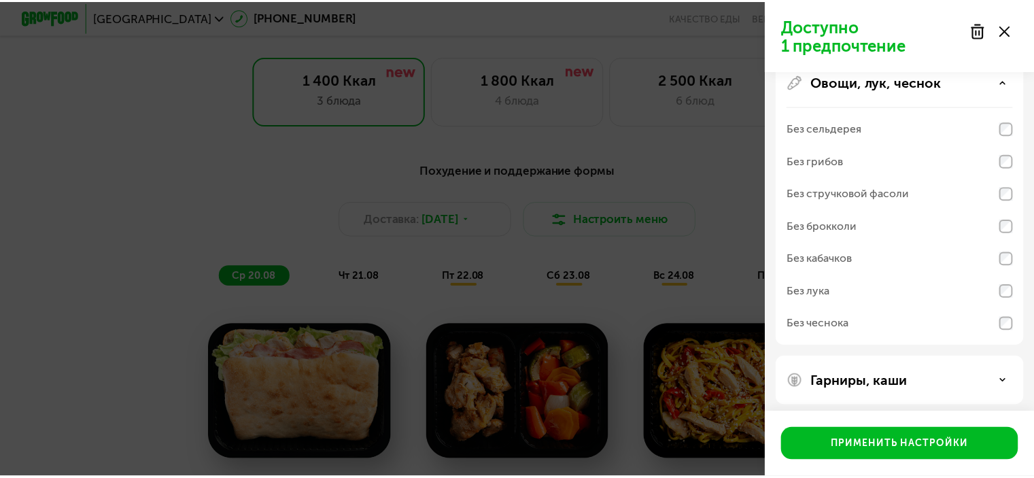
scroll to position [0, 0]
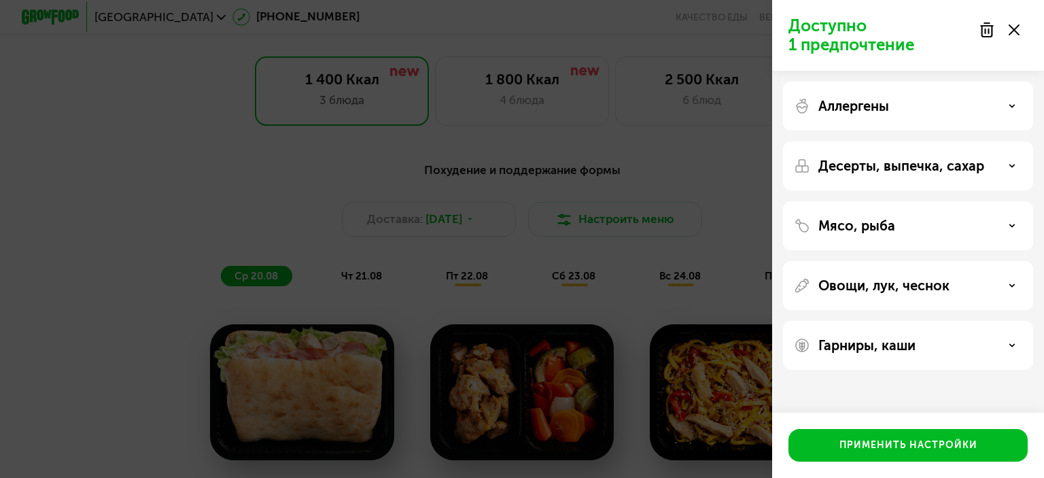
click at [998, 226] on div "Мясо, рыба" at bounding box center [908, 225] width 228 height 16
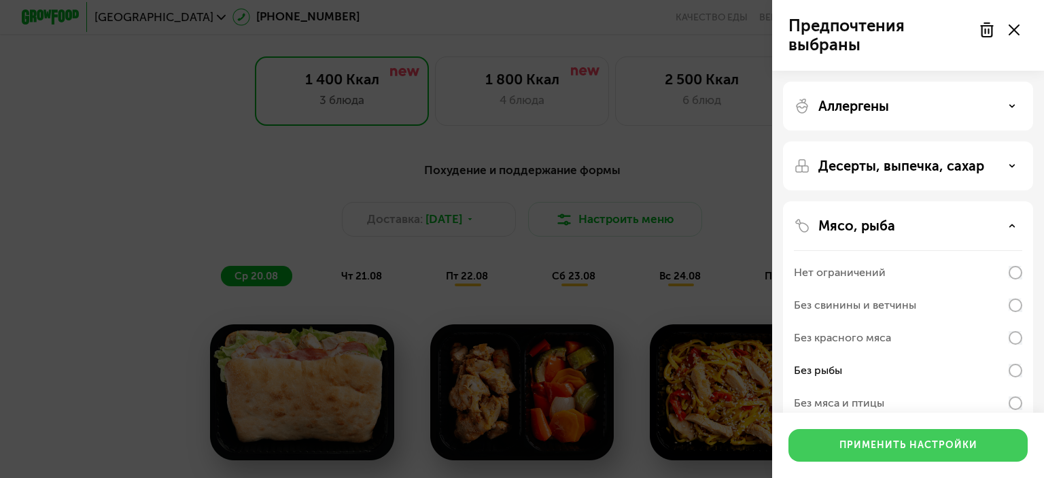
click at [955, 437] on button "Применить настройки" at bounding box center [907, 445] width 239 height 33
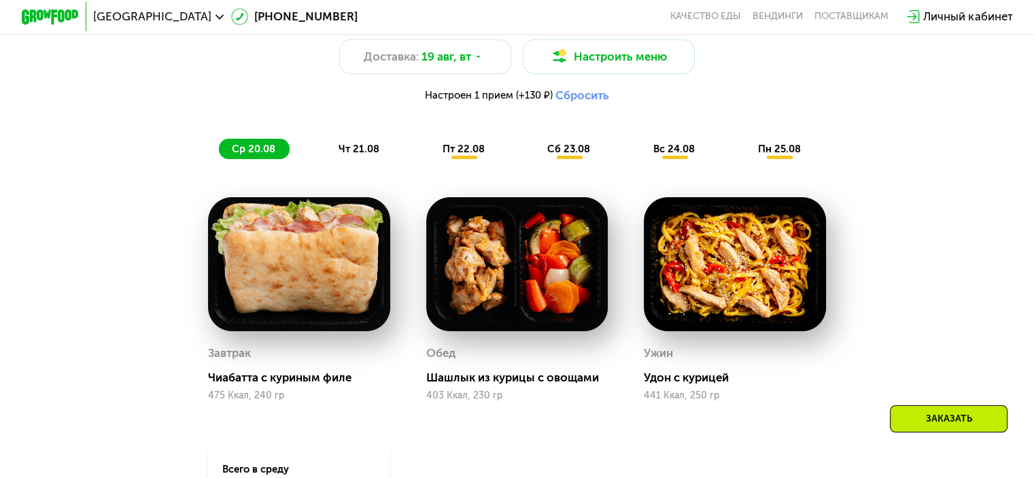
scroll to position [774, 0]
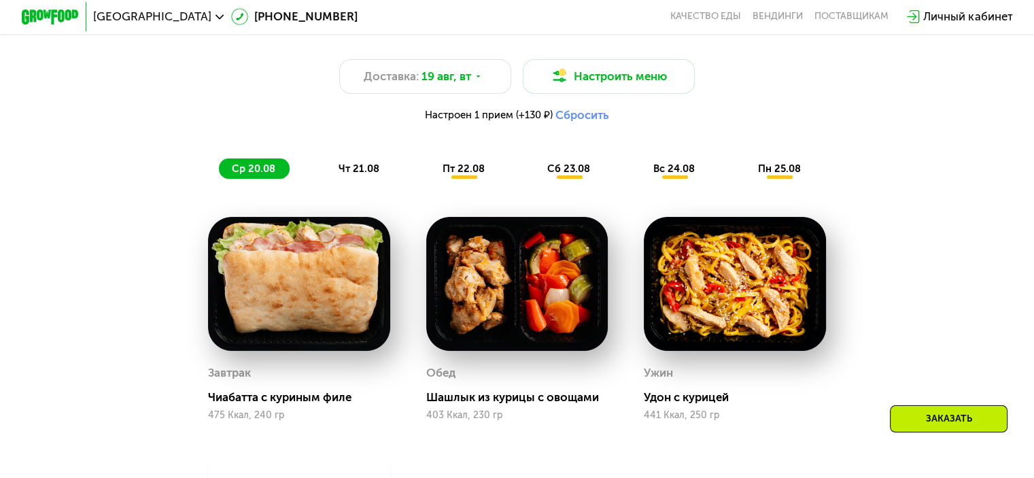
click at [348, 175] on span "чт 21.08" at bounding box center [358, 168] width 41 height 12
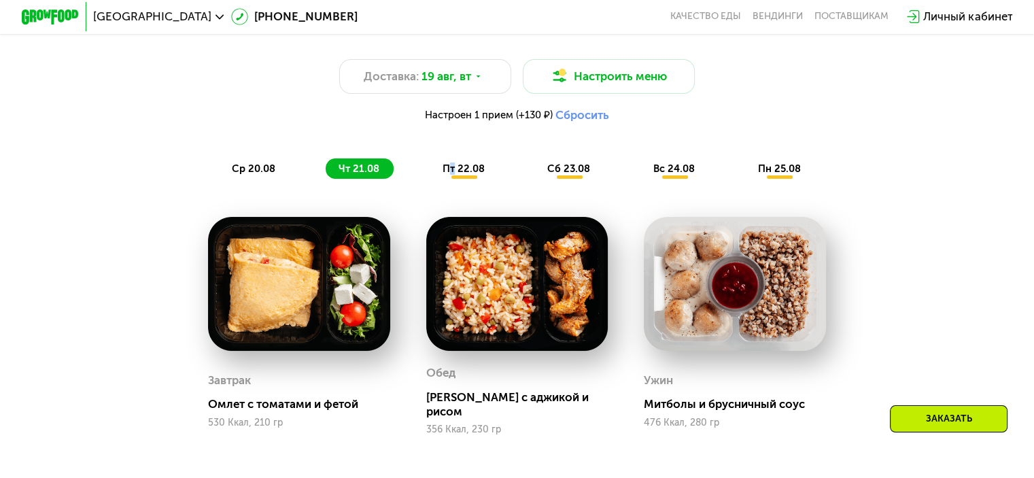
drag, startPoint x: 450, startPoint y: 181, endPoint x: 478, endPoint y: 175, distance: 29.2
click at [454, 175] on span "пт 22.08" at bounding box center [463, 168] width 42 height 12
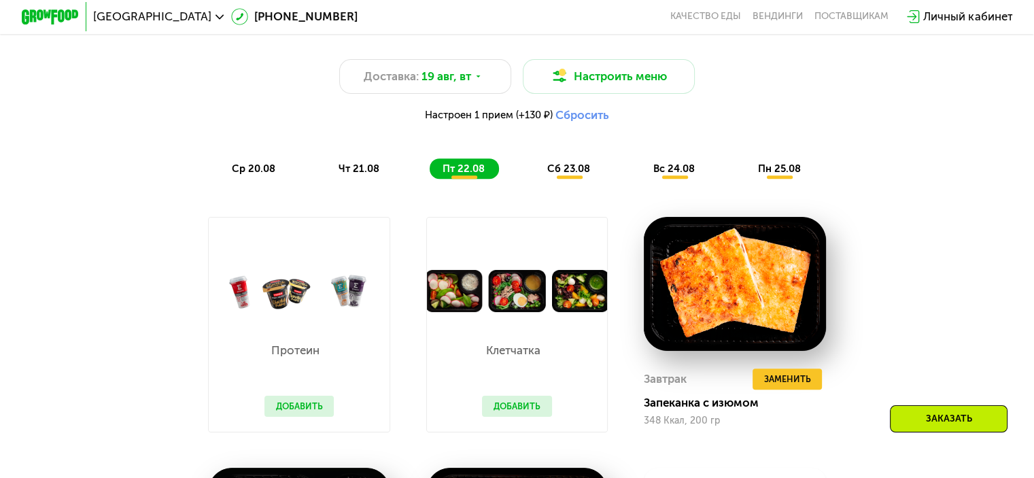
click at [338, 175] on span "чт 21.08" at bounding box center [358, 168] width 41 height 12
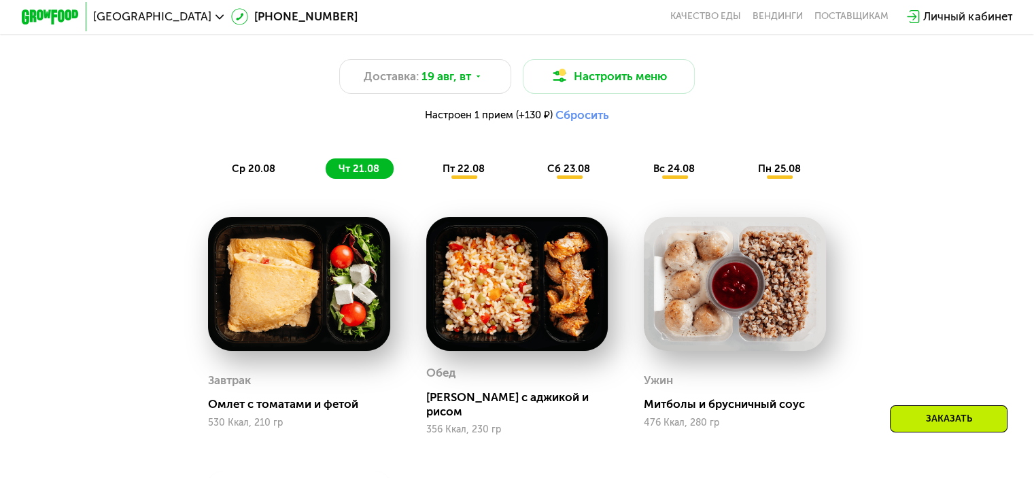
click at [534, 179] on div "пт 22.08" at bounding box center [569, 168] width 70 height 20
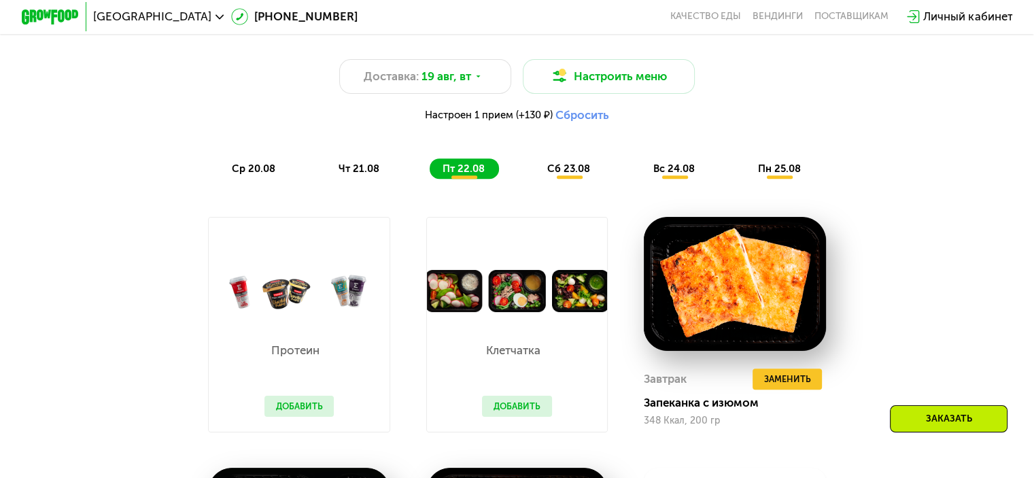
click at [640, 179] on div "сб 23.08" at bounding box center [674, 168] width 69 height 20
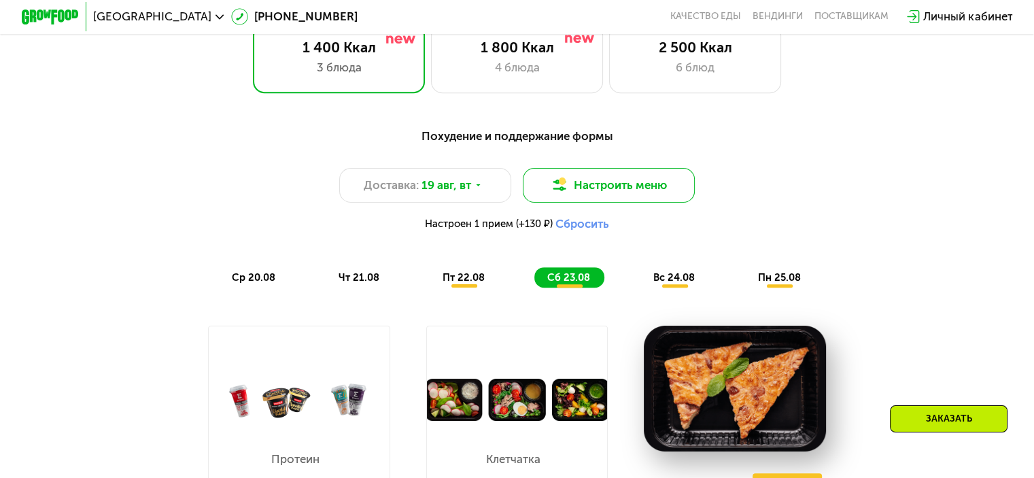
scroll to position [910, 0]
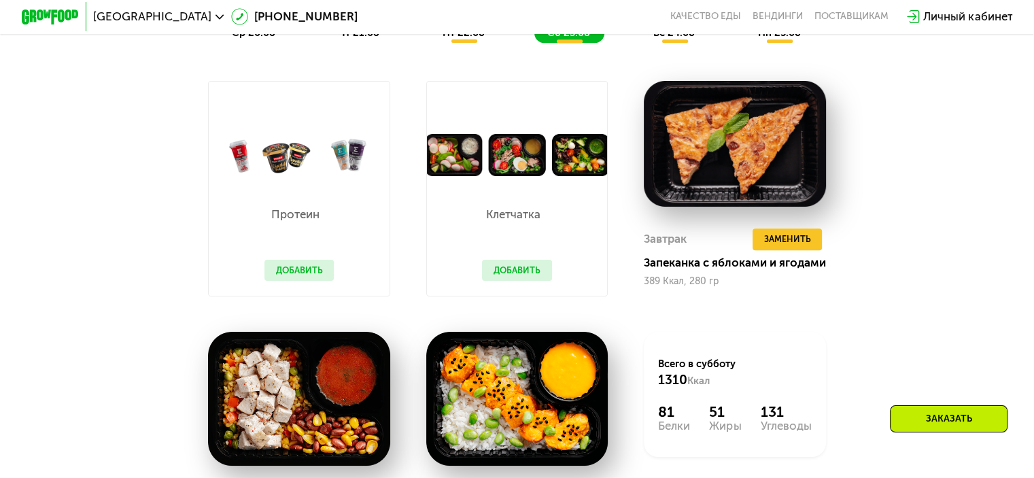
click at [684, 39] on span "вс 24.08" at bounding box center [673, 33] width 41 height 12
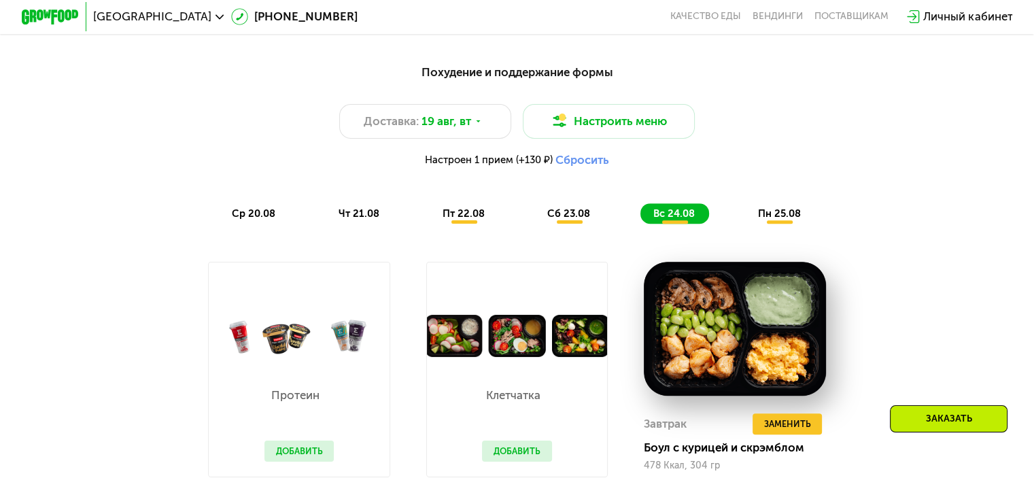
scroll to position [706, 0]
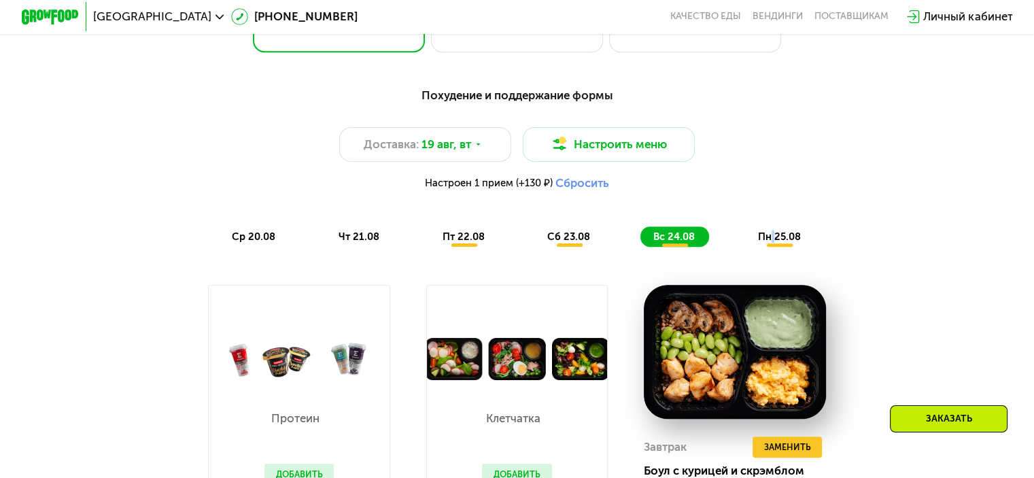
click at [777, 243] on span "пн 25.08" at bounding box center [779, 236] width 43 height 12
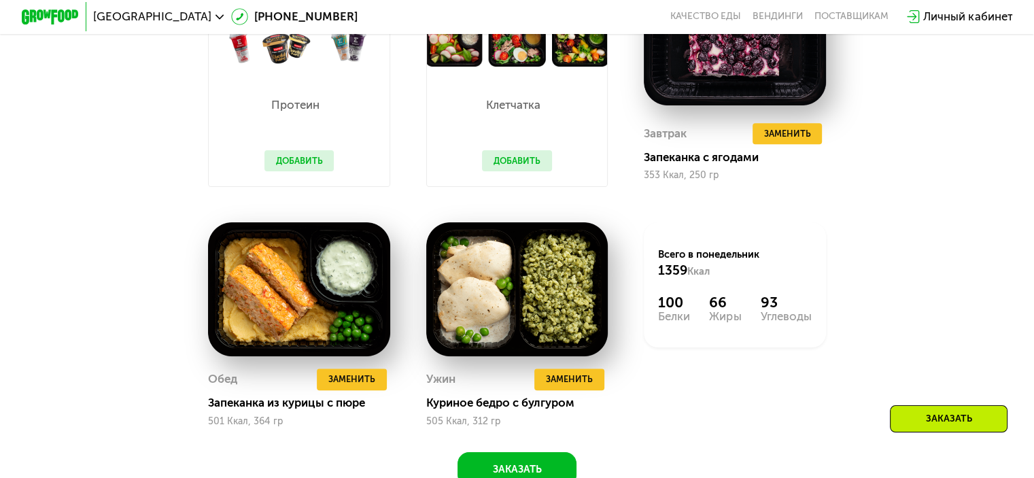
scroll to position [1046, 0]
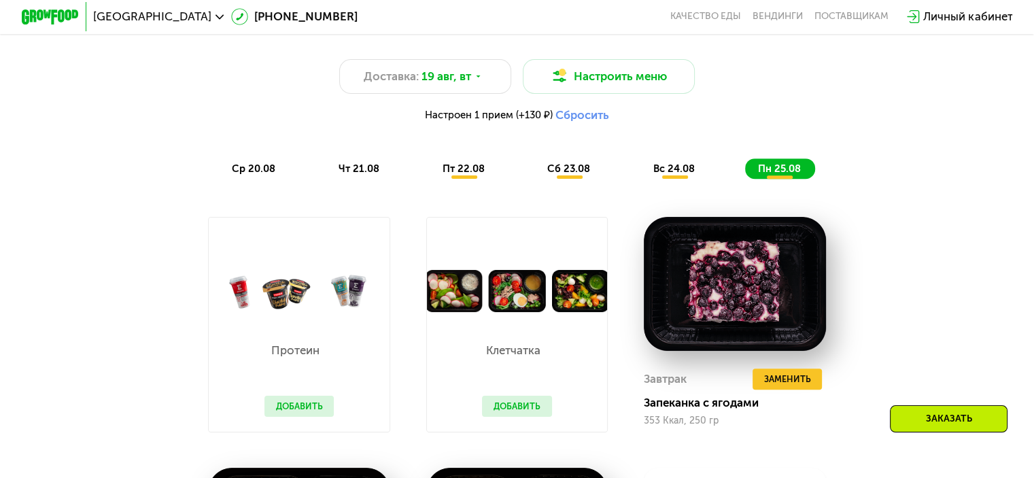
click at [567, 175] on span "сб 23.08" at bounding box center [568, 168] width 43 height 12
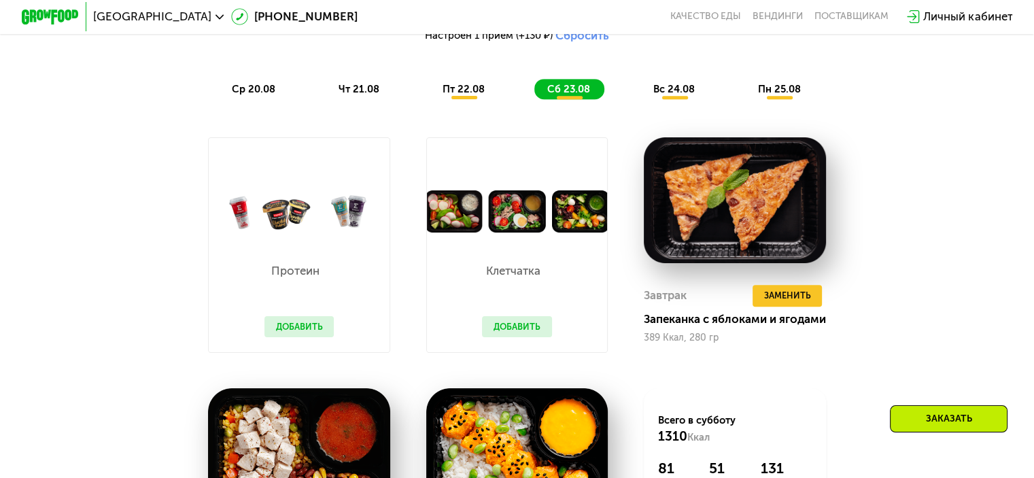
scroll to position [774, 0]
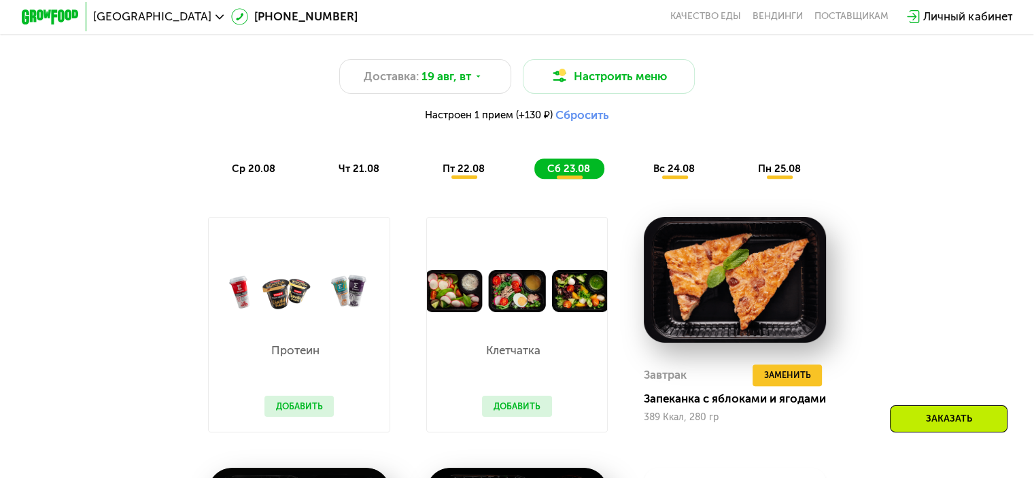
click at [470, 171] on span "пт 22.08" at bounding box center [463, 168] width 42 height 12
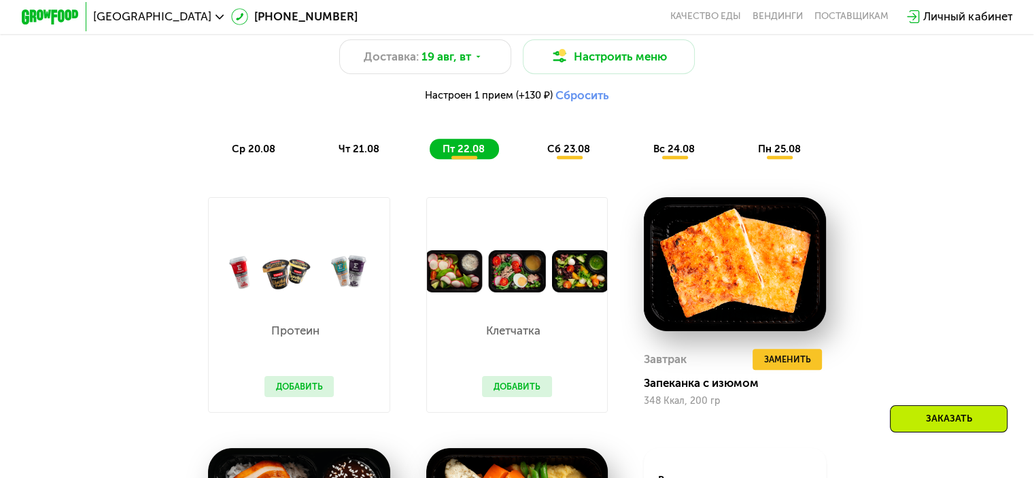
scroll to position [706, 0]
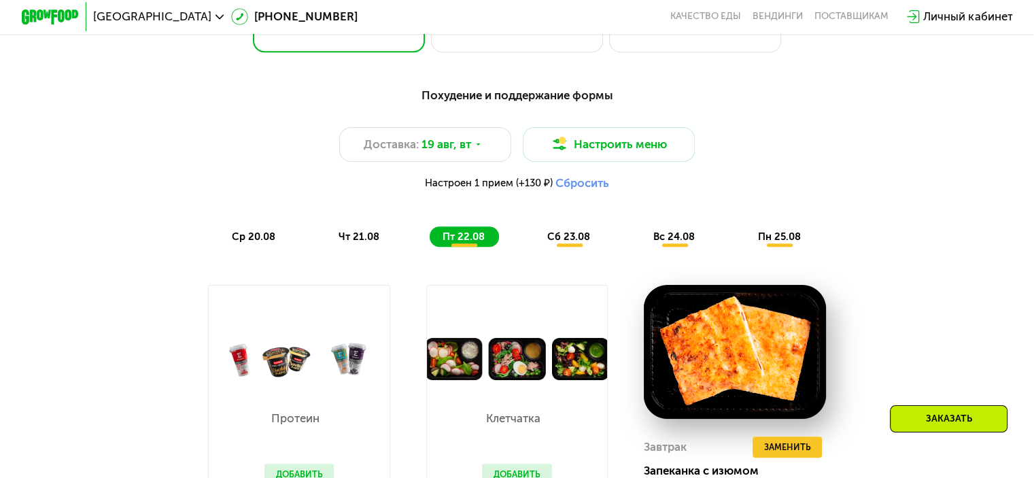
click at [430, 247] on div "чт 21.08" at bounding box center [464, 236] width 69 height 20
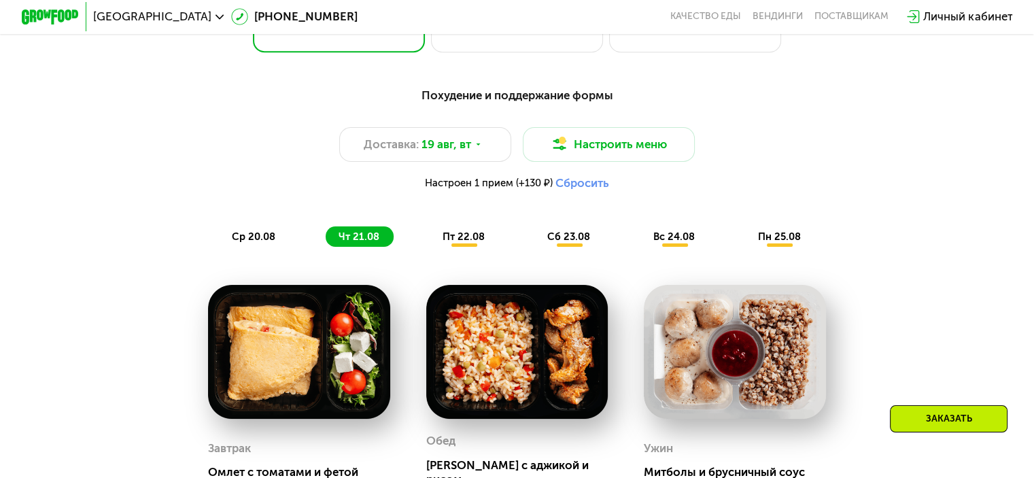
click at [241, 243] on span "ср 20.08" at bounding box center [253, 236] width 43 height 12
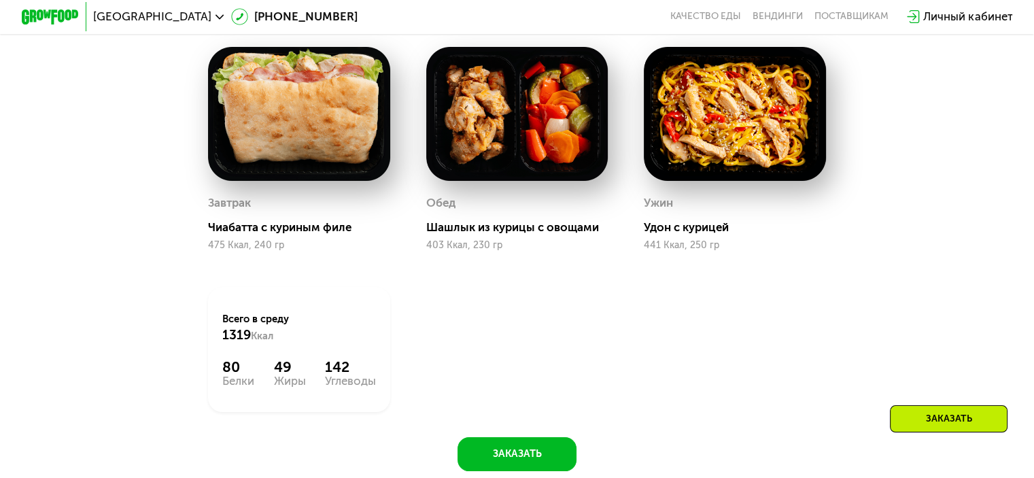
scroll to position [842, 0]
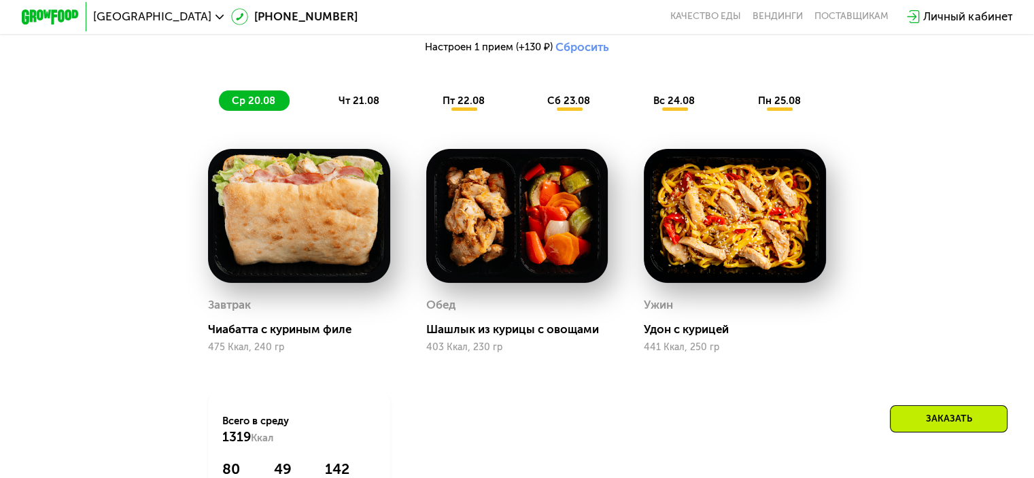
click at [360, 117] on div "Похудение и поддержание формы Доставка: [DATE] Настроить меню Настроен 1 прием …" at bounding box center [517, 30] width 867 height 177
click at [359, 107] on span "чт 21.08" at bounding box center [358, 100] width 41 height 12
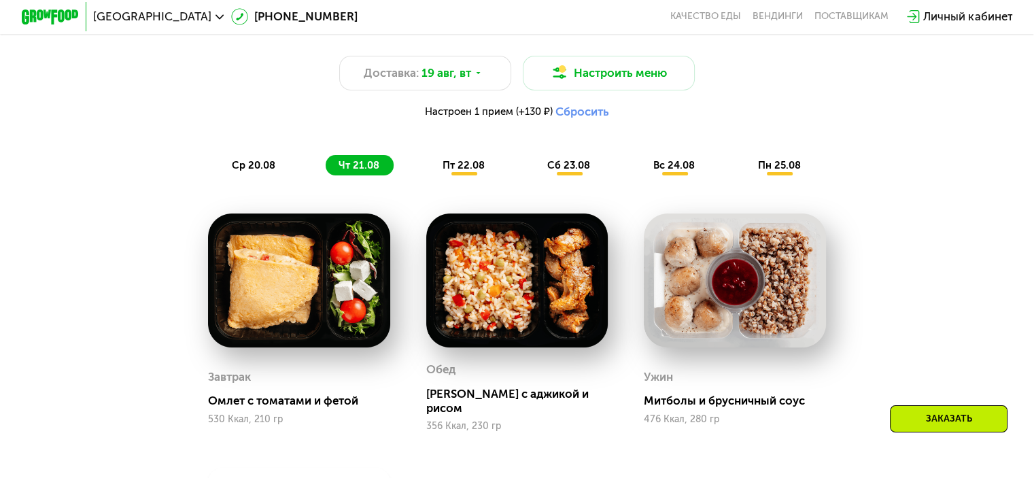
scroll to position [774, 0]
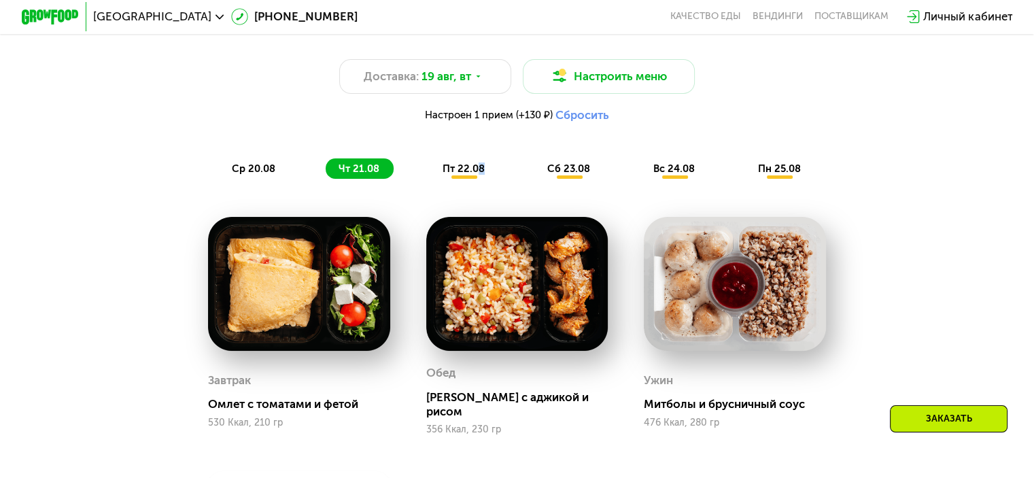
click at [534, 179] on div "пт 22.08" at bounding box center [569, 168] width 70 height 20
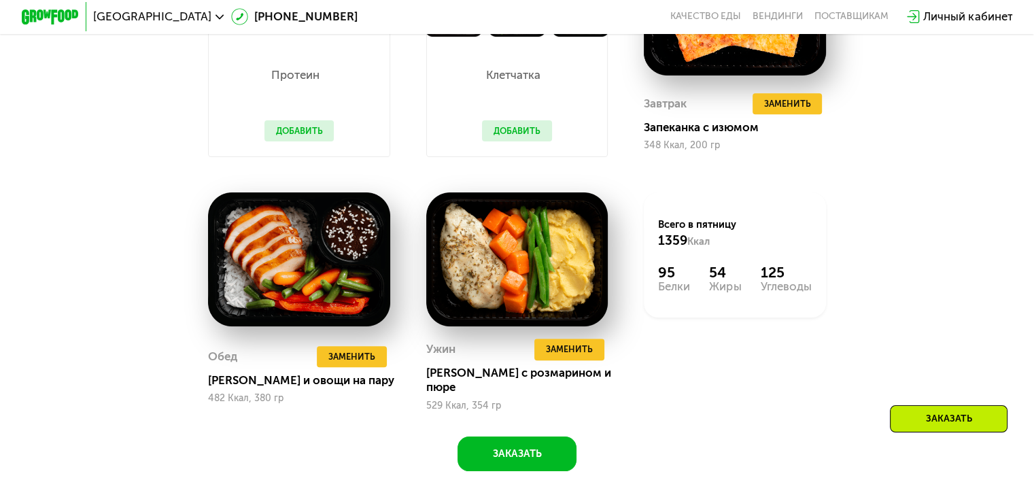
scroll to position [1046, 0]
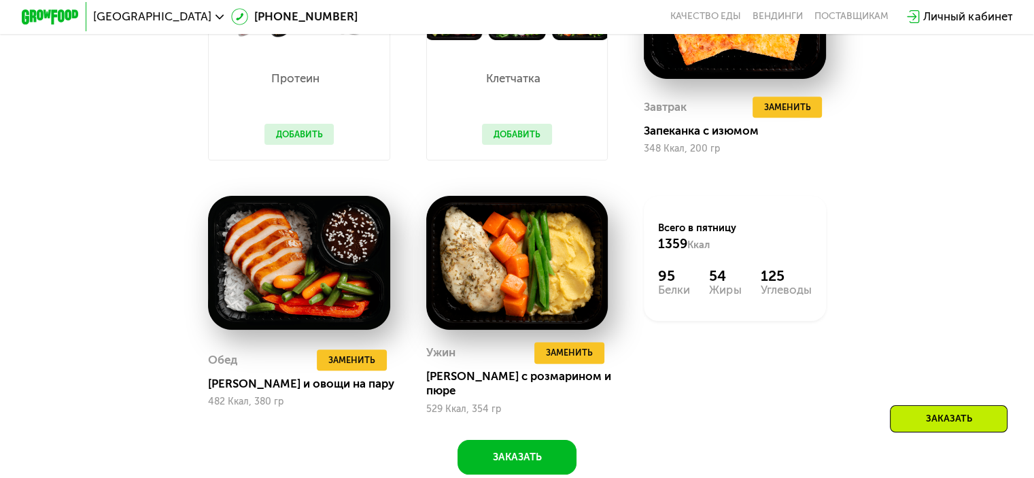
click at [516, 145] on button "Добавить" at bounding box center [517, 135] width 70 height 22
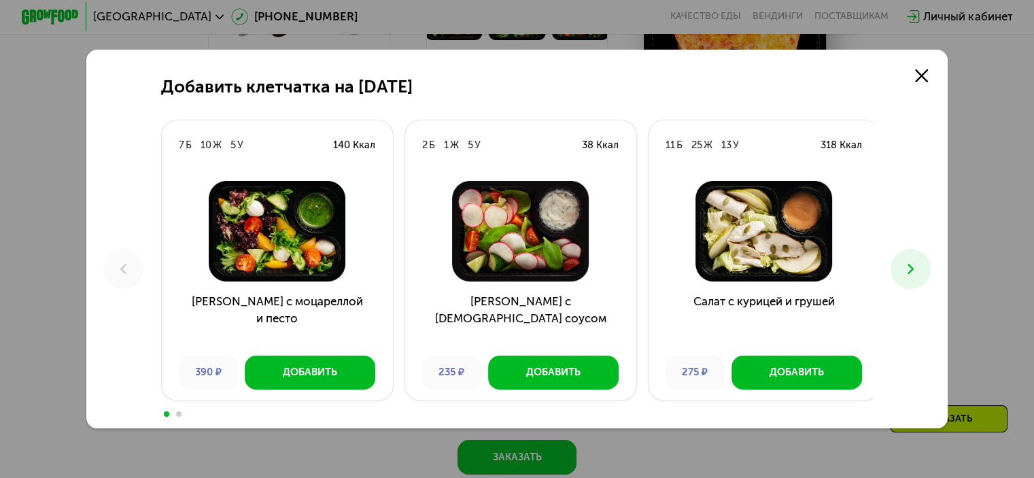
click at [508, 139] on div "2 Б 1 Ж 5 У 38 Ккал" at bounding box center [520, 144] width 231 height 49
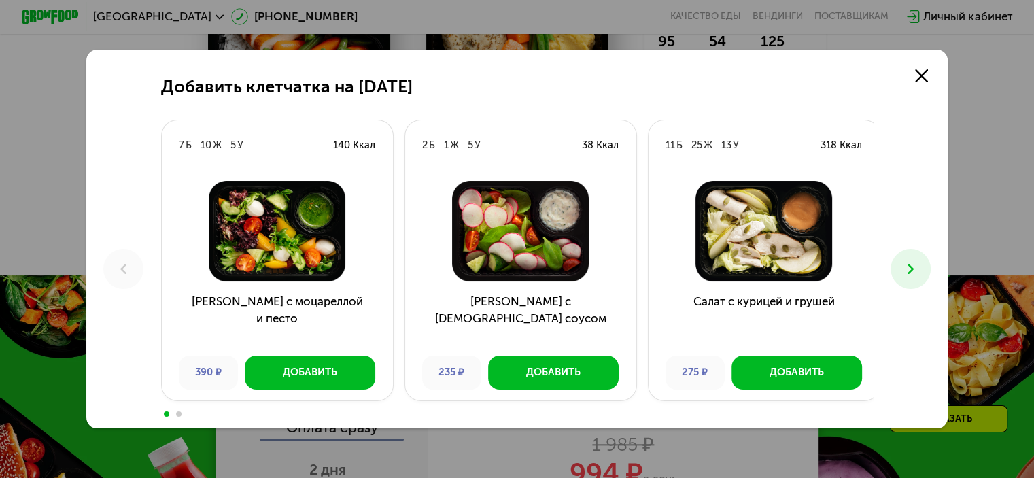
scroll to position [1318, 0]
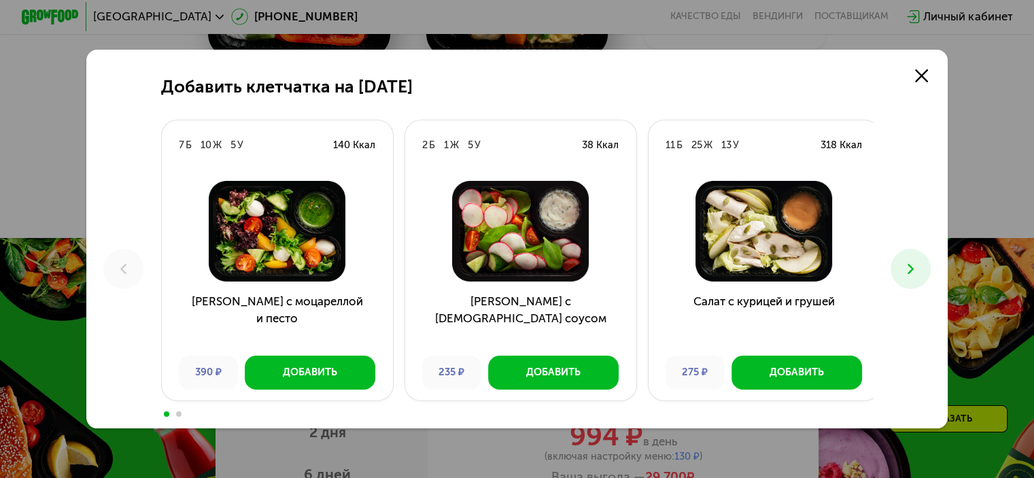
click at [924, 264] on button at bounding box center [910, 269] width 40 height 40
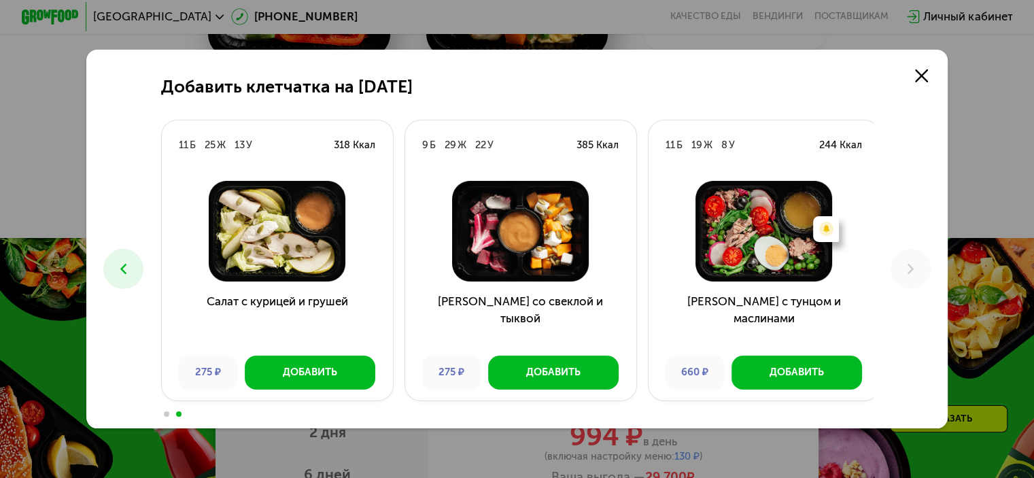
click at [126, 266] on icon at bounding box center [123, 268] width 17 height 17
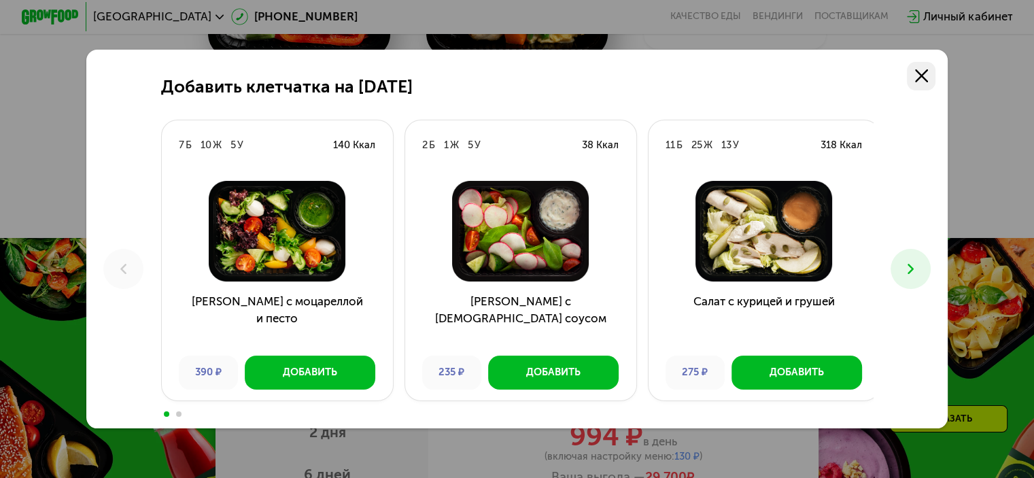
click at [935, 75] on link at bounding box center [921, 76] width 29 height 29
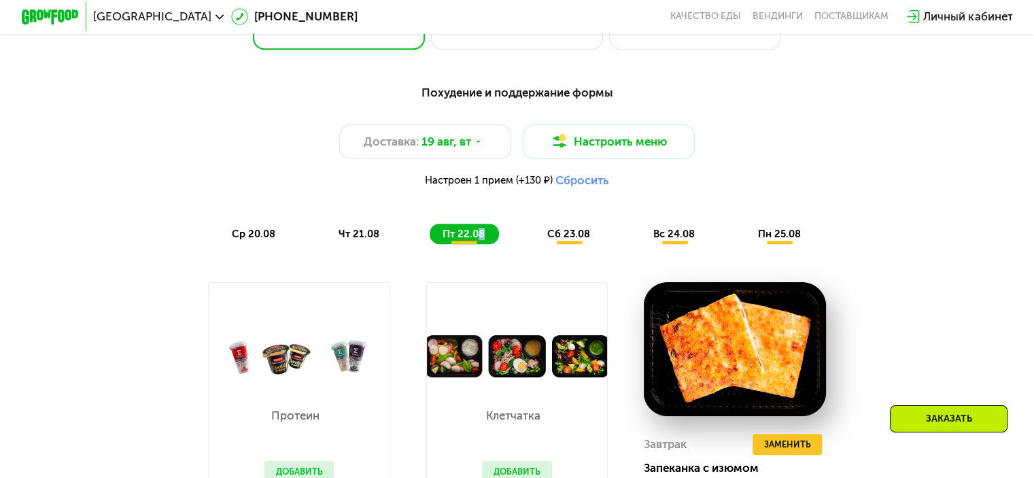
scroll to position [706, 0]
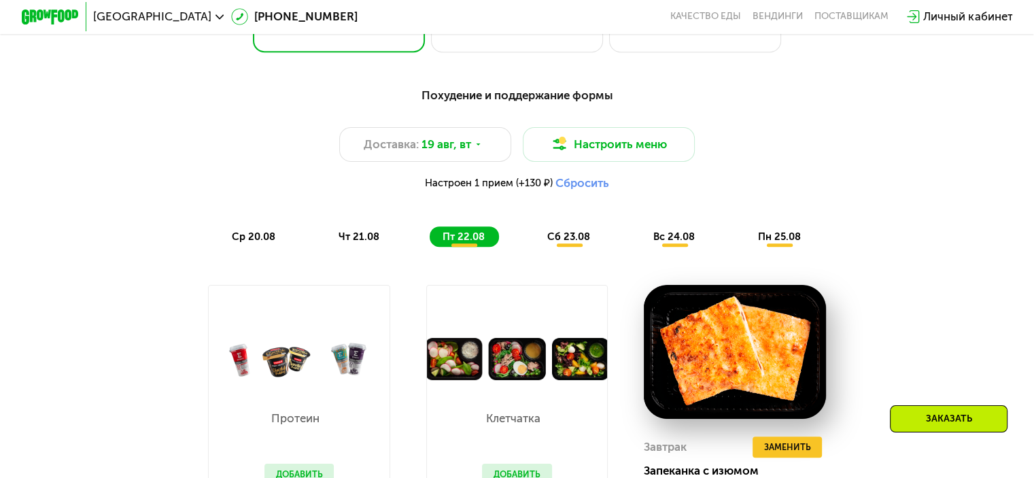
click at [570, 243] on span "сб 23.08" at bounding box center [568, 236] width 43 height 12
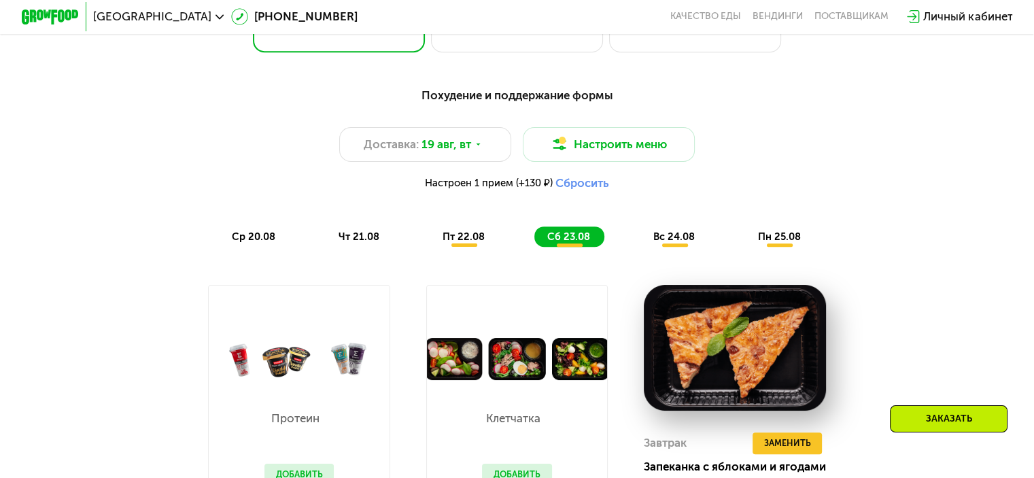
click at [745, 247] on div "вс 24.08" at bounding box center [780, 236] width 70 height 20
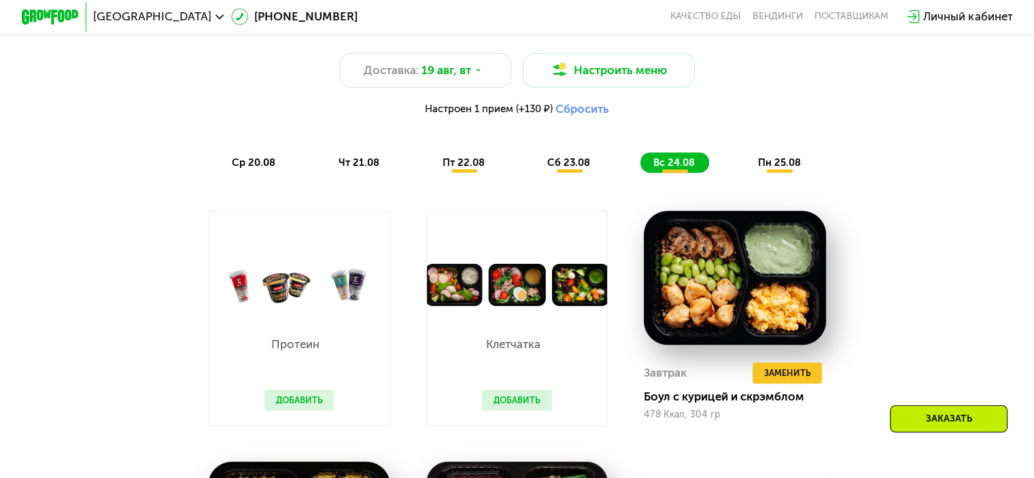
scroll to position [774, 0]
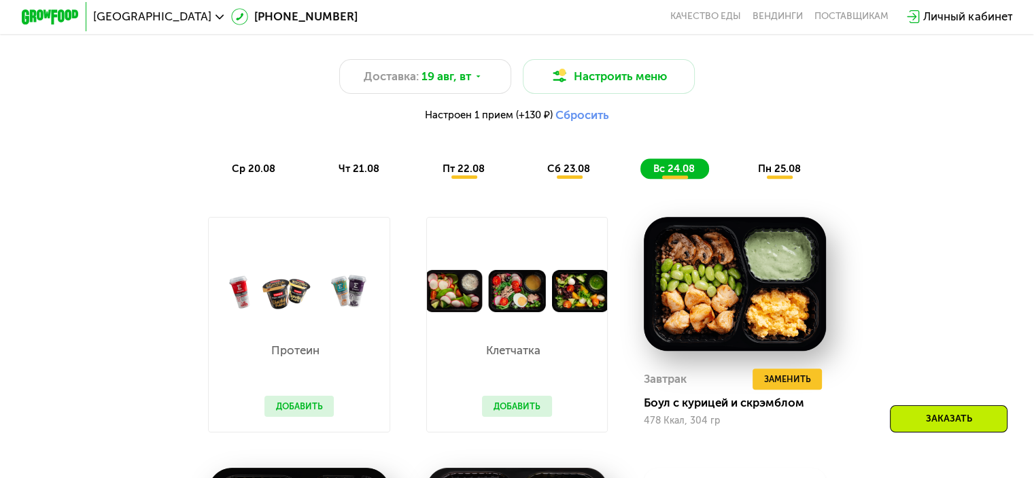
click at [772, 171] on span "пн 25.08" at bounding box center [779, 168] width 43 height 12
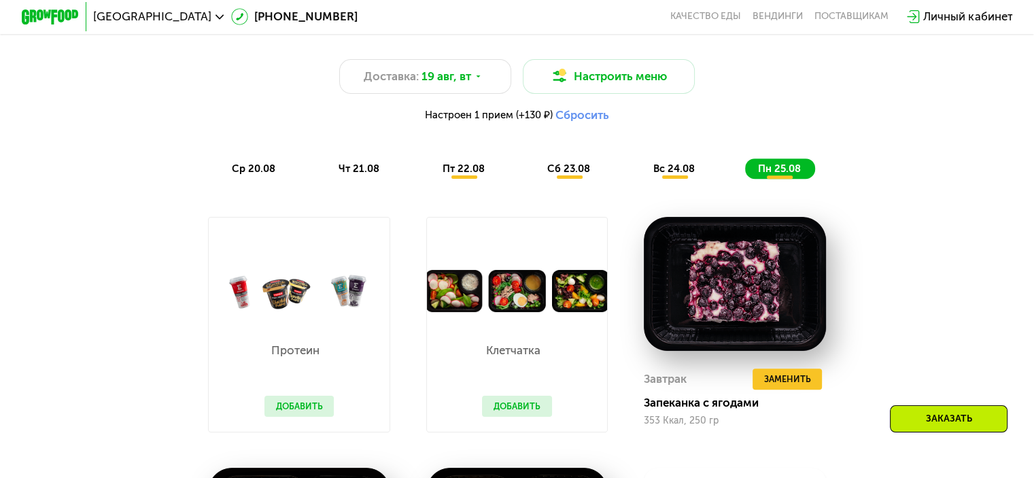
click at [646, 186] on div "Похудение и поддержание формы Доставка: [DATE] Настроить меню Настроен 1 прием …" at bounding box center [517, 98] width 867 height 177
drag, startPoint x: 536, startPoint y: 184, endPoint x: 553, endPoint y: 177, distance: 18.9
click at [540, 179] on div "ср 20.08 чт 21.08 пт 22.08 сб 23.08 вс 24.08 пн 25.08" at bounding box center [517, 168] width 596 height 20
click at [570, 175] on span "сб 23.08" at bounding box center [568, 168] width 43 height 12
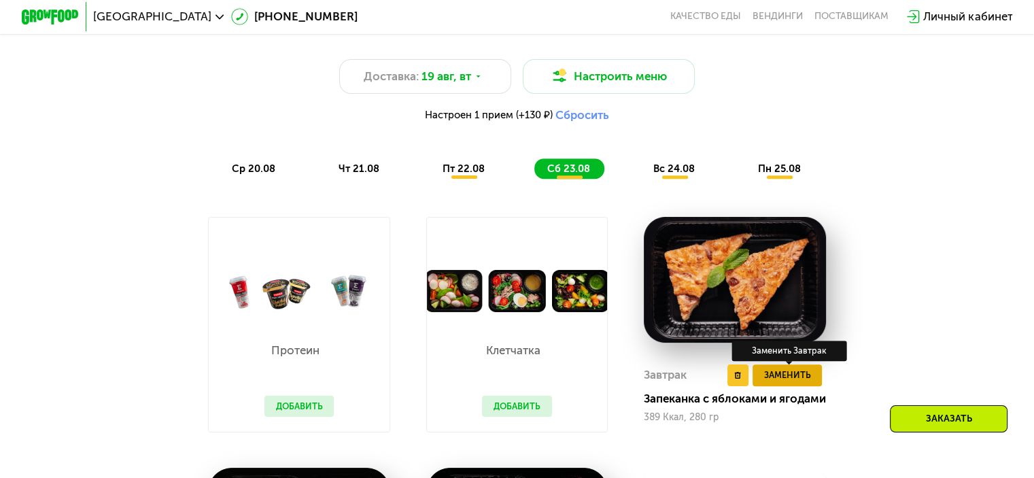
click at [794, 382] on span "Заменить" at bounding box center [786, 375] width 47 height 14
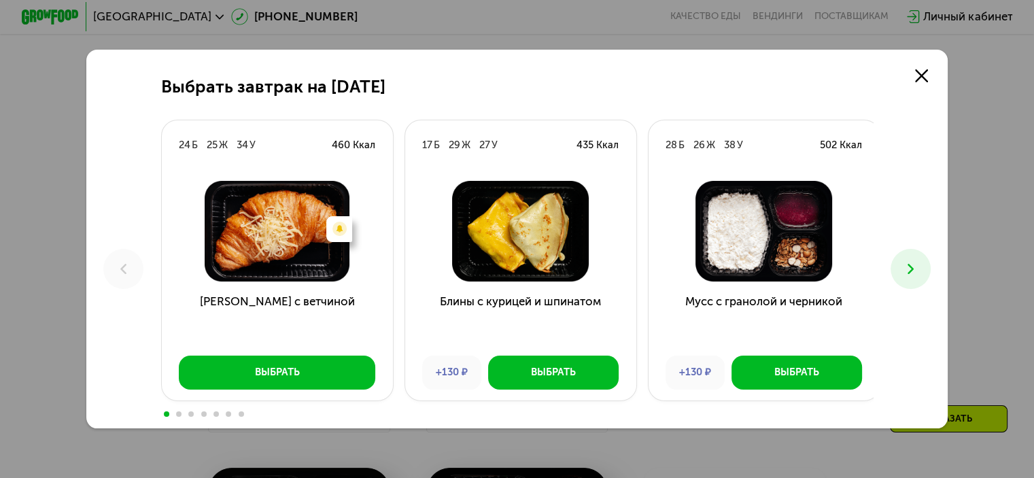
click at [176, 417] on span at bounding box center [178, 413] width 5 height 5
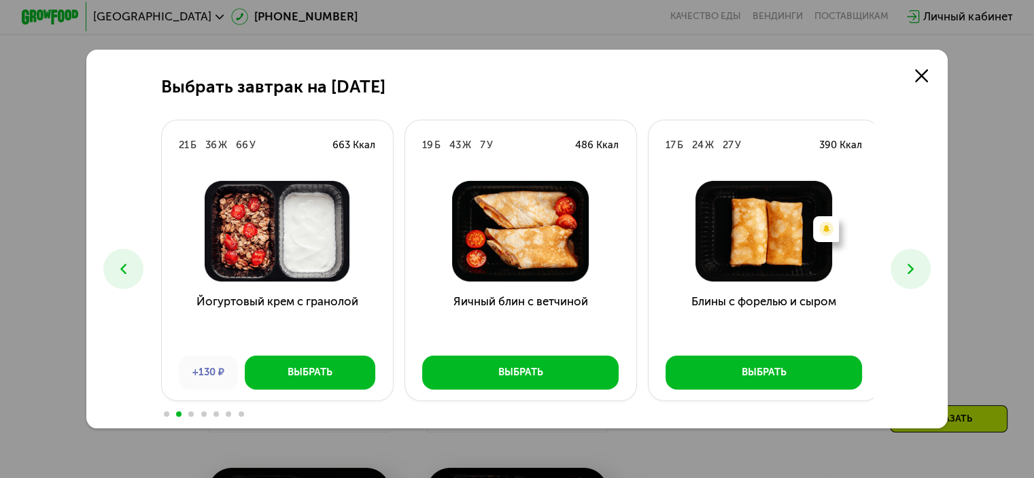
click at [188, 413] on span at bounding box center [190, 413] width 5 height 5
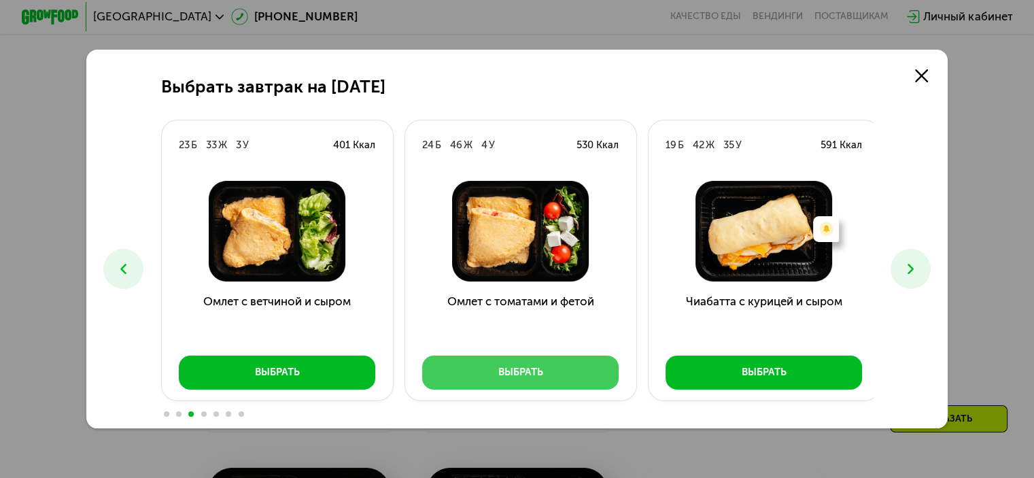
click at [514, 376] on div "Выбрать" at bounding box center [520, 372] width 45 height 14
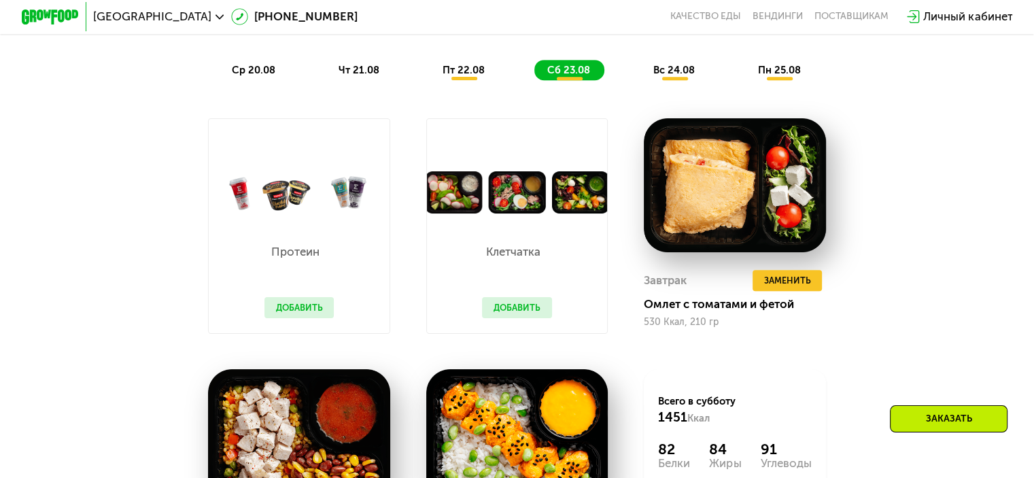
scroll to position [502, 0]
